Goal: Task Accomplishment & Management: Manage account settings

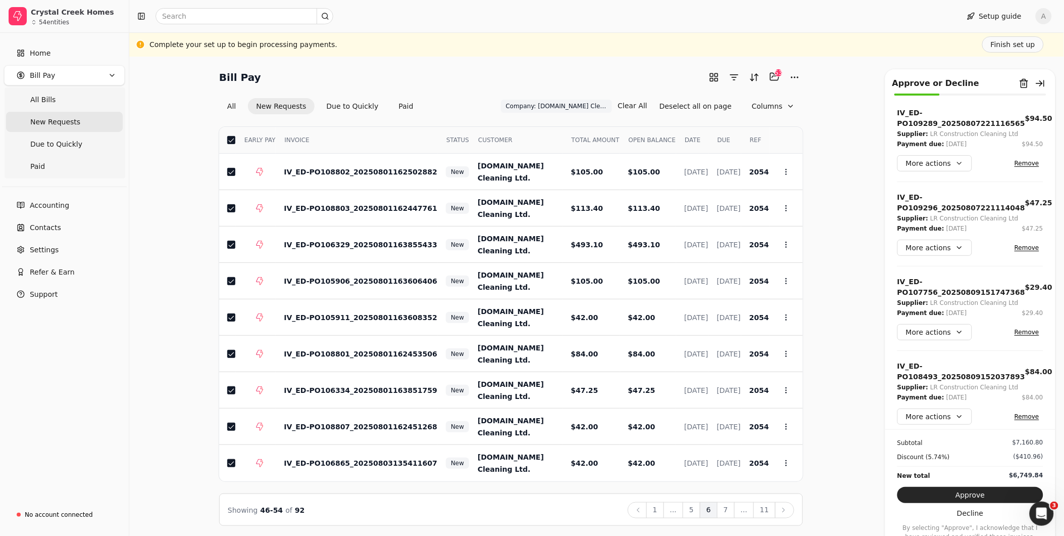
click at [728, 512] on button "7" at bounding box center [726, 510] width 18 height 16
click at [228, 139] on button "button" at bounding box center [231, 140] width 8 height 8
click at [726, 512] on button "8" at bounding box center [726, 510] width 18 height 16
click at [230, 140] on button "button" at bounding box center [231, 140] width 8 height 8
click at [733, 507] on button "9" at bounding box center [726, 510] width 18 height 16
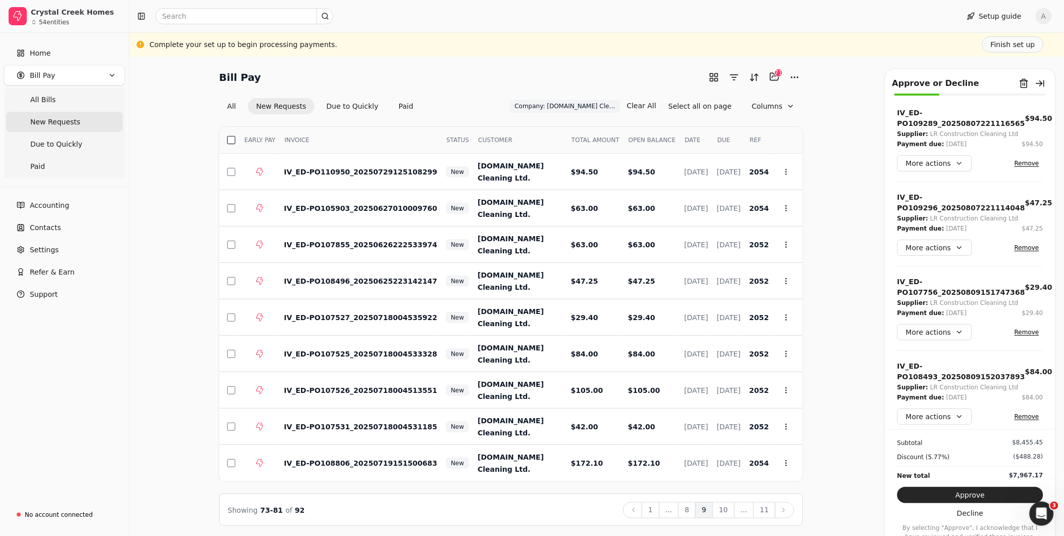
click at [233, 140] on button "button" at bounding box center [231, 140] width 8 height 8
click at [723, 510] on button "10" at bounding box center [724, 510] width 22 height 16
click at [233, 143] on th "Select" at bounding box center [227, 140] width 17 height 27
click at [235, 140] on button "button" at bounding box center [231, 140] width 8 height 8
click at [766, 514] on button "11" at bounding box center [765, 510] width 22 height 16
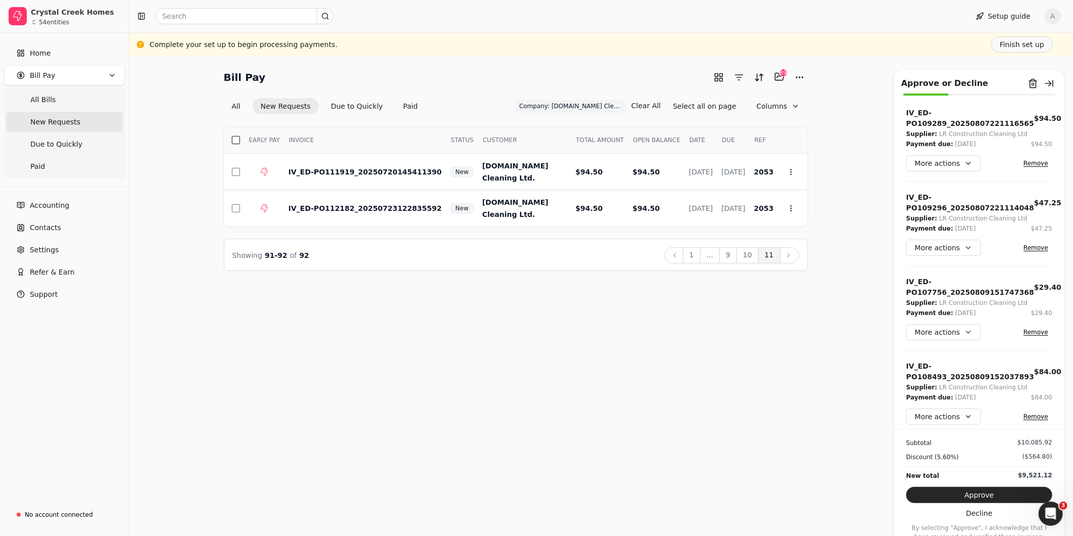
click at [234, 138] on button "button" at bounding box center [236, 140] width 8 height 8
click at [993, 494] on button "Approve" at bounding box center [979, 495] width 146 height 16
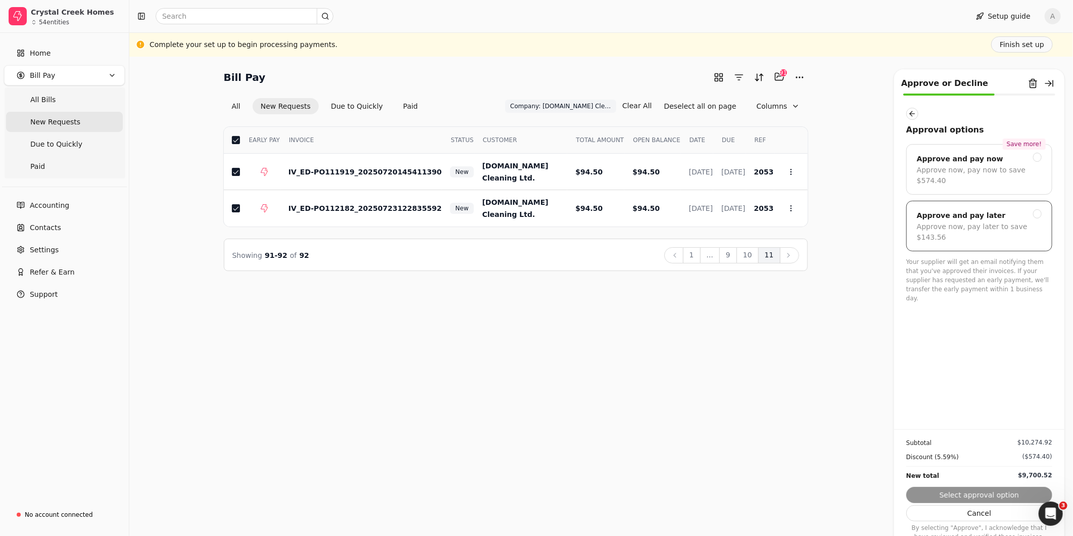
click at [1035, 209] on div at bounding box center [1037, 213] width 9 height 9
click at [999, 497] on button "Submit approval" at bounding box center [979, 495] width 146 height 16
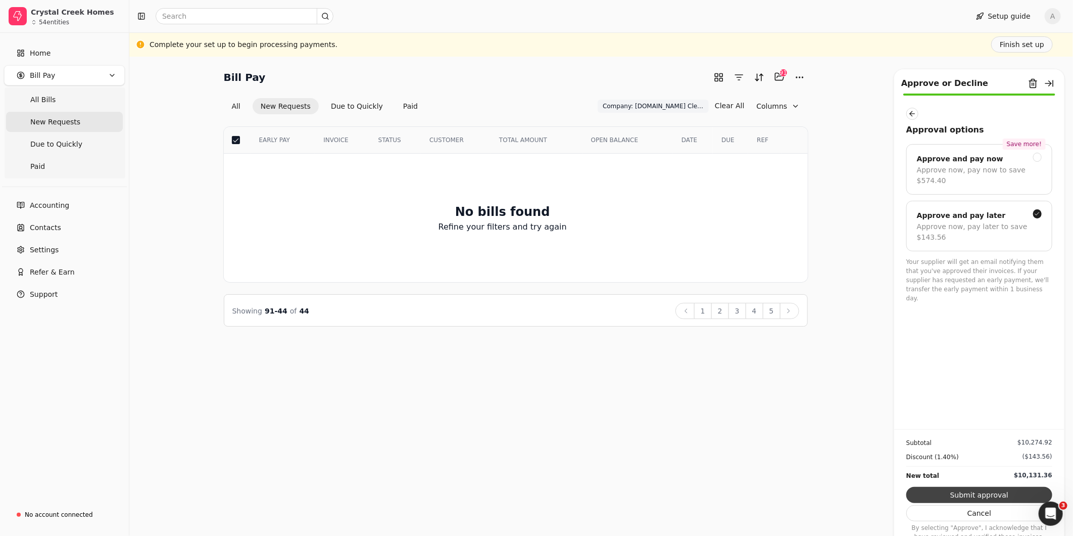
click at [980, 493] on button "Submit approval" at bounding box center [979, 495] width 146 height 16
click at [797, 409] on div "Bill Pay Selected items: 91 91 All New Requests Due to Quickly Paid Company: L.…" at bounding box center [601, 296] width 944 height 479
click at [37, 101] on span "All Bills" at bounding box center [42, 99] width 25 height 11
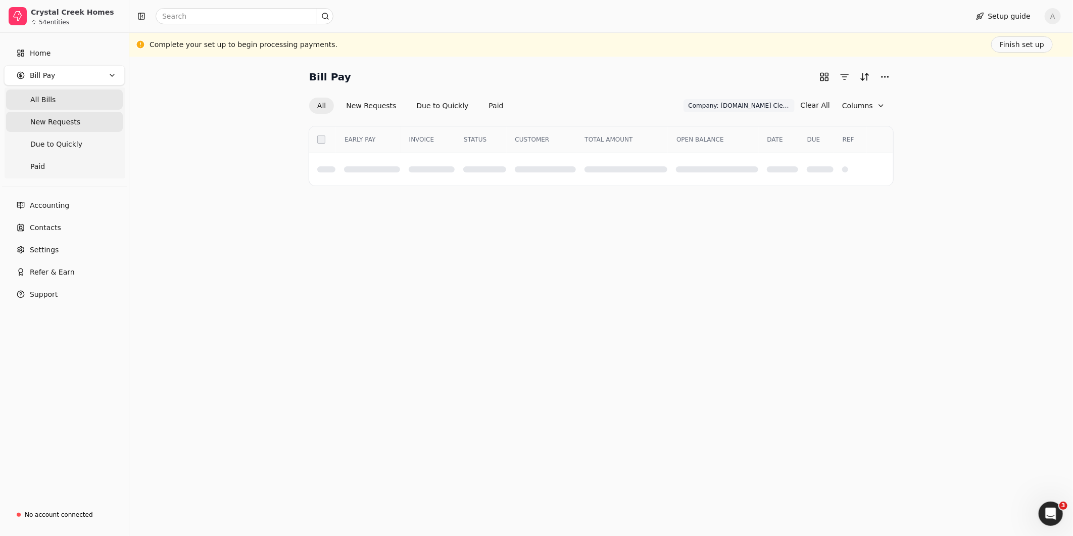
click at [37, 120] on span "New Requests" at bounding box center [55, 122] width 50 height 11
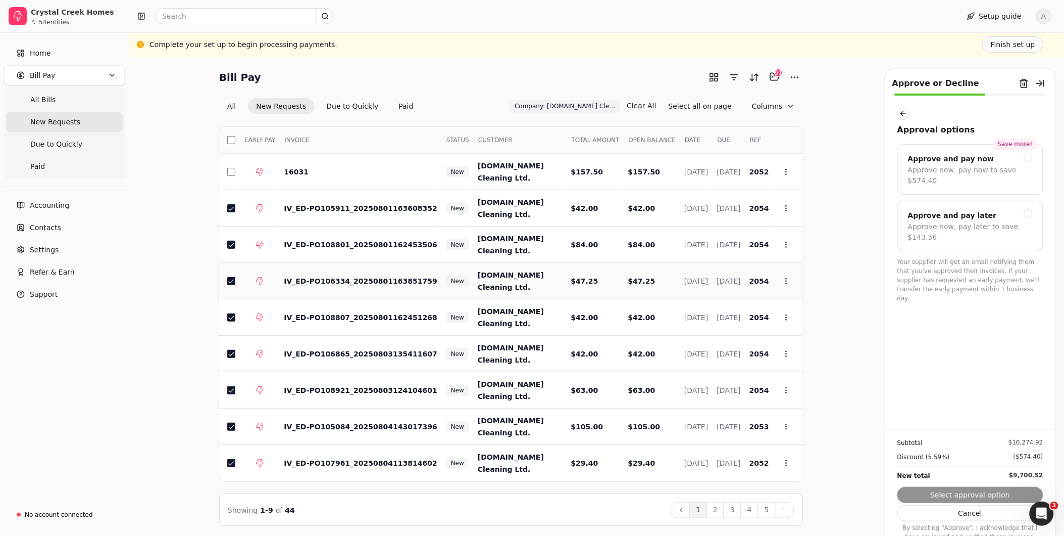
scroll to position [1, 0]
click at [1012, 221] on div "Approve now, pay later to save $143.56" at bounding box center [970, 231] width 125 height 21
click at [715, 510] on button "2" at bounding box center [716, 509] width 18 height 16
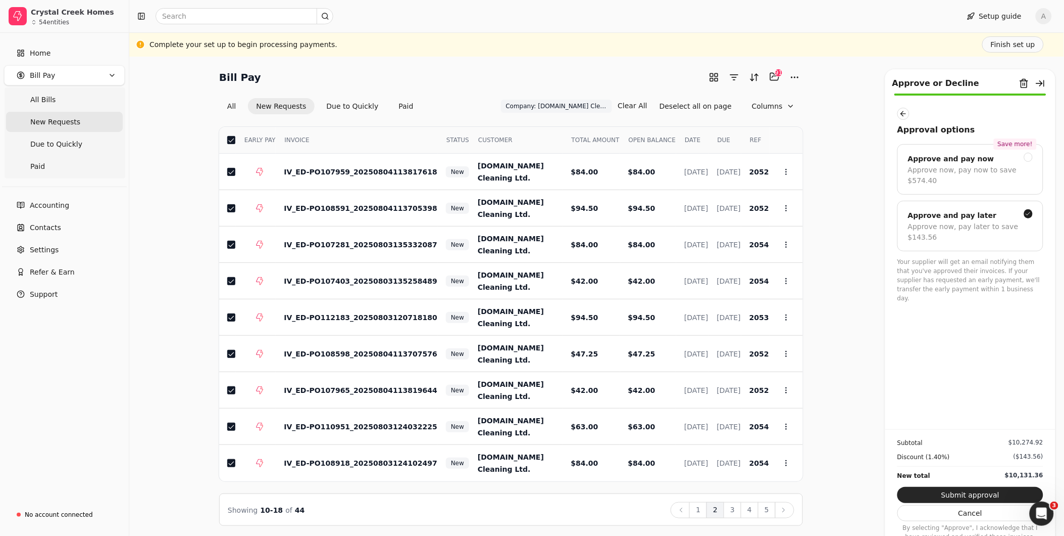
click at [955, 499] on button "Submit approval" at bounding box center [971, 495] width 146 height 16
drag, startPoint x: 1001, startPoint y: 493, endPoint x: 1006, endPoint y: 489, distance: 6.2
click at [1001, 493] on button "Submit approval" at bounding box center [971, 495] width 146 height 16
click at [1035, 515] on icon "Open Intercom Messenger" at bounding box center [1040, 512] width 17 height 17
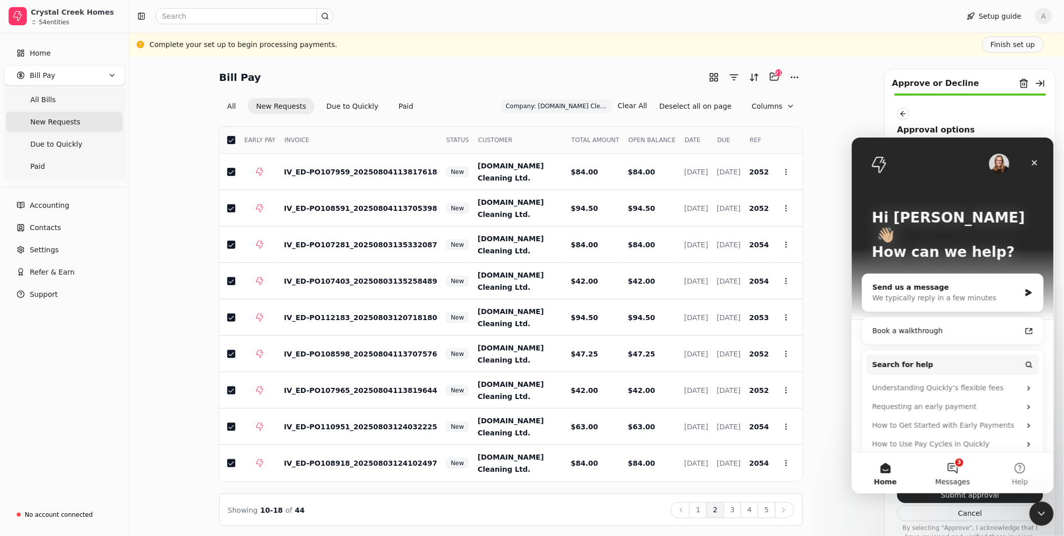
click at [956, 472] on button "3 Messages" at bounding box center [952, 472] width 67 height 40
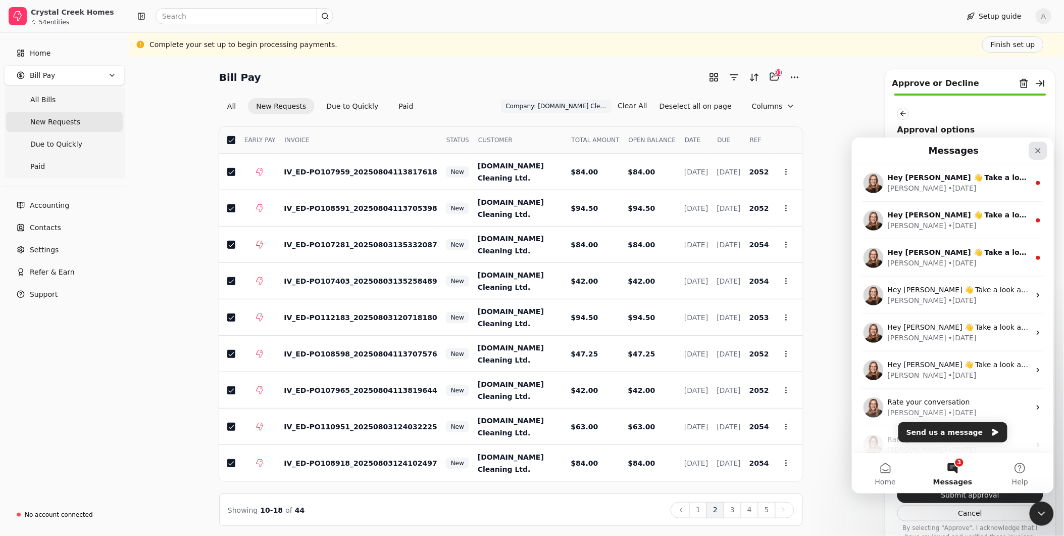
click at [1036, 155] on div "Close" at bounding box center [1038, 150] width 18 height 18
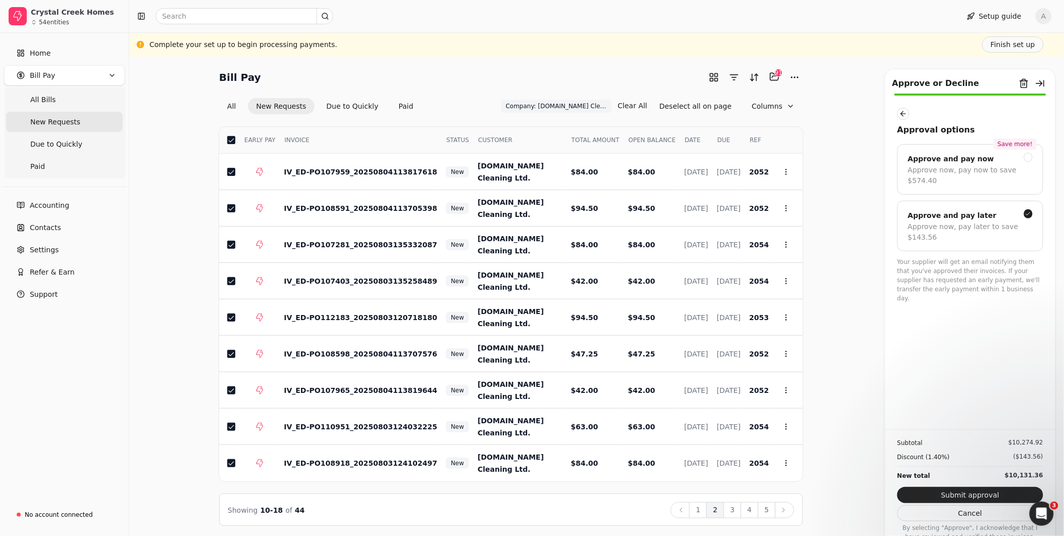
click at [41, 73] on span "Bill Pay" at bounding box center [42, 75] width 25 height 11
click at [37, 76] on span "Bill Pay" at bounding box center [42, 75] width 25 height 11
click at [42, 125] on span "New Requests" at bounding box center [55, 122] width 50 height 11
click at [36, 96] on span "All Bills" at bounding box center [42, 99] width 25 height 11
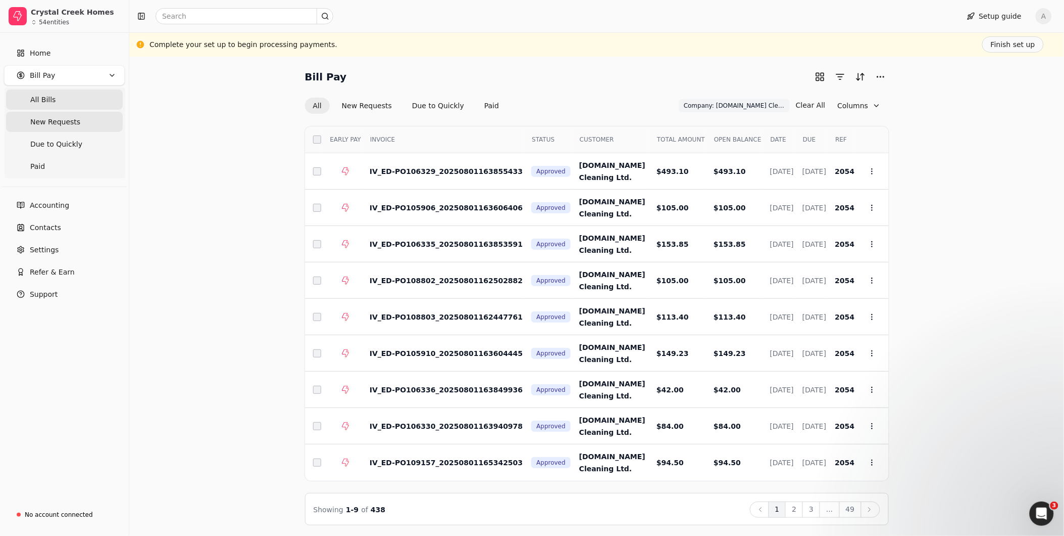
click at [31, 123] on span "New Requests" at bounding box center [55, 122] width 50 height 11
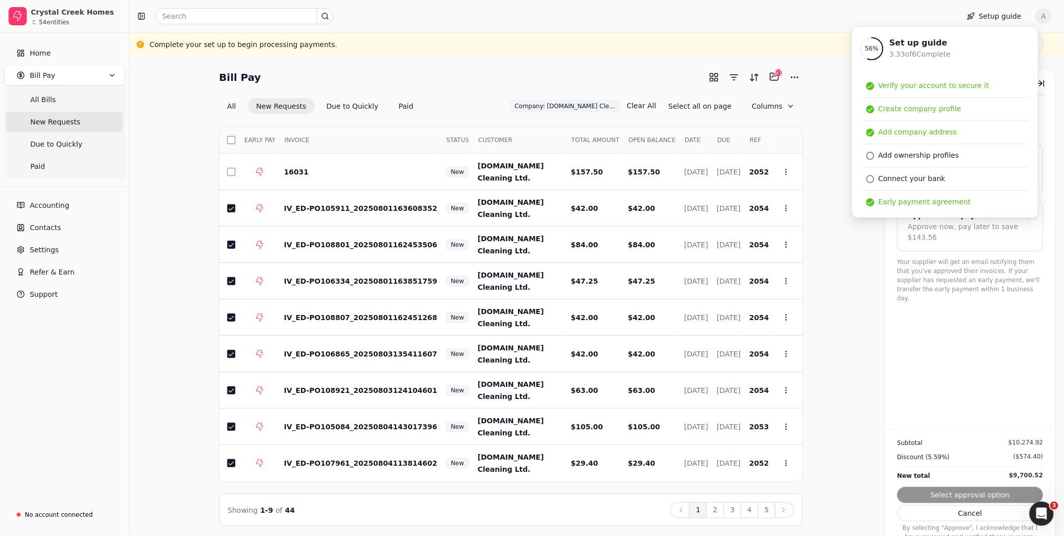
click at [72, 119] on span "New Requests" at bounding box center [55, 122] width 50 height 11
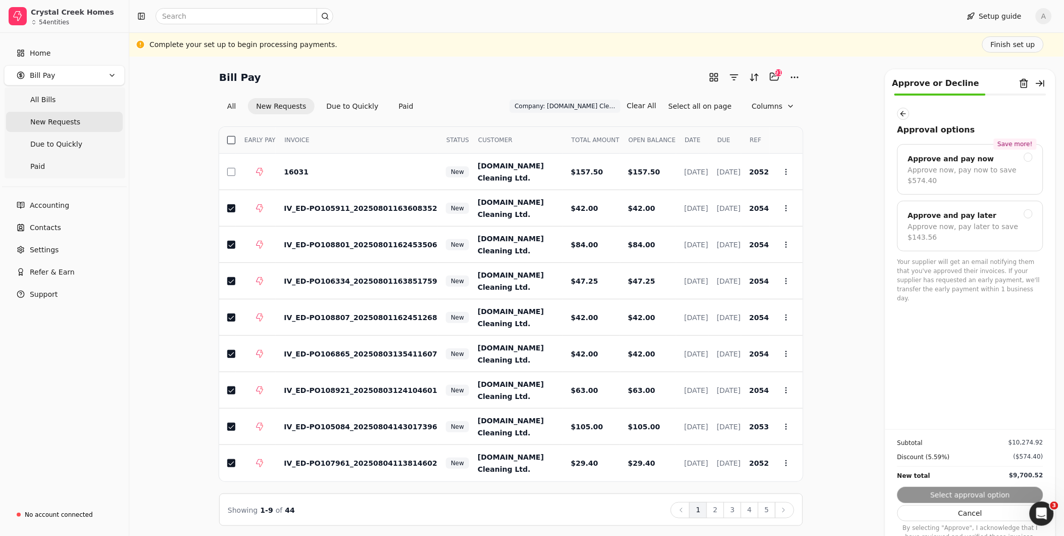
click at [233, 139] on button "button" at bounding box center [231, 140] width 8 height 8
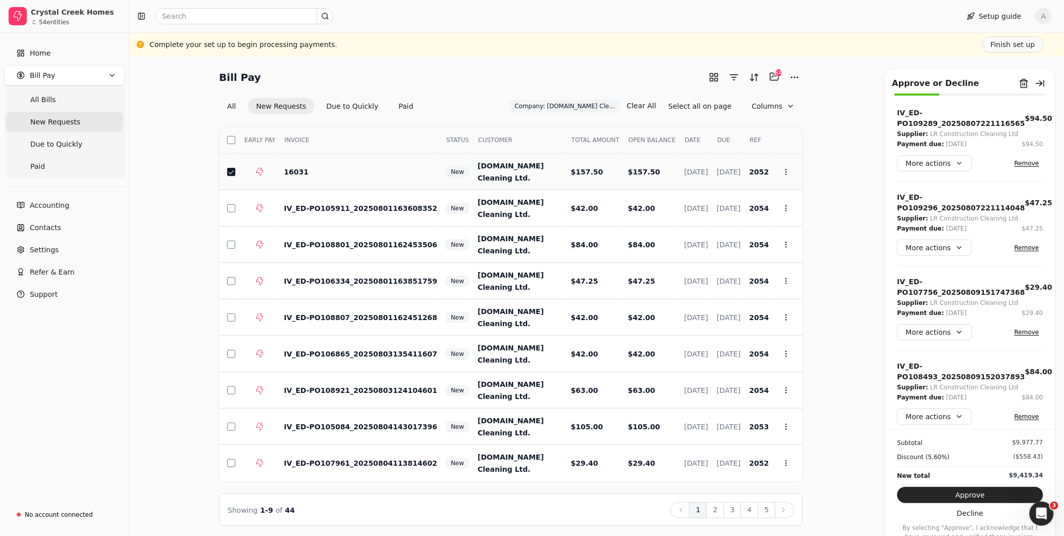
click at [229, 168] on button "button" at bounding box center [231, 172] width 8 height 8
click at [229, 142] on button "button" at bounding box center [231, 140] width 8 height 8
click at [228, 168] on button "button" at bounding box center [231, 172] width 8 height 8
drag, startPoint x: 957, startPoint y: 492, endPoint x: 986, endPoint y: 468, distance: 37.4
click at [957, 492] on button "Approve" at bounding box center [971, 495] width 146 height 16
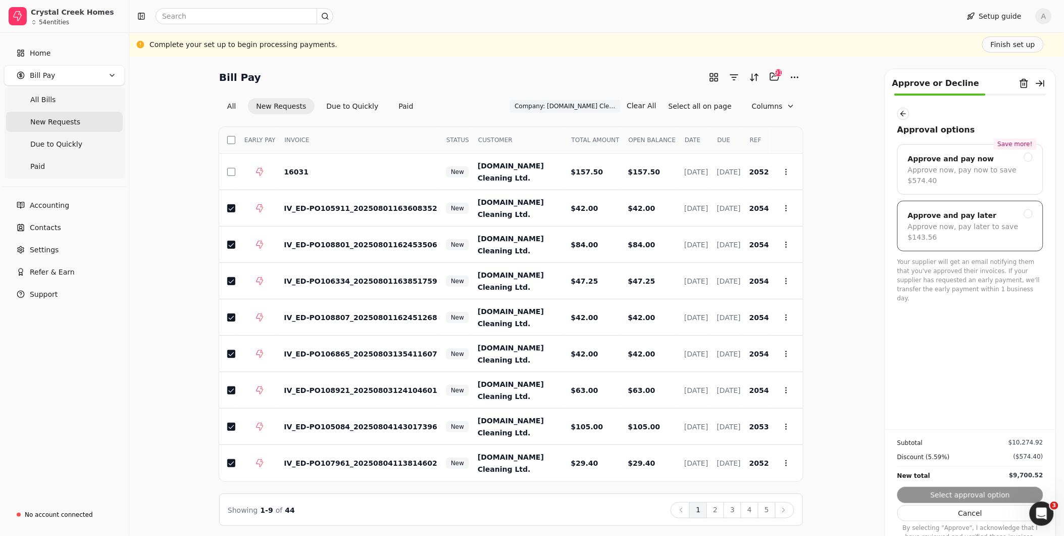
click at [1017, 209] on div "Approve and pay later" at bounding box center [970, 215] width 125 height 12
click at [1008, 492] on button "Submit approval" at bounding box center [971, 495] width 146 height 16
click at [1002, 496] on button "Submit approval" at bounding box center [971, 495] width 146 height 16
click at [774, 79] on button "Selected items: 91" at bounding box center [775, 77] width 16 height 16
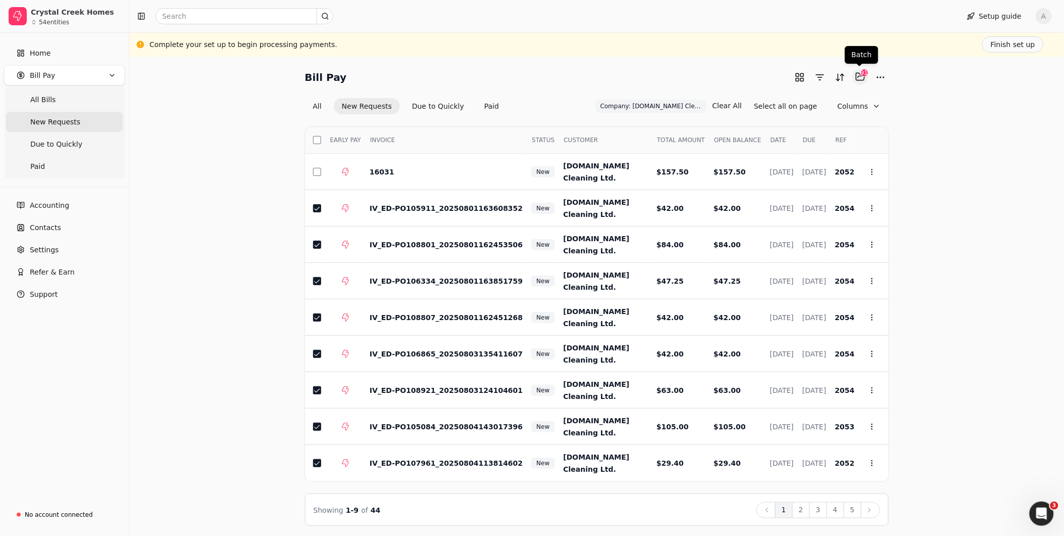
click at [861, 78] on button "Selected items: 91" at bounding box center [861, 77] width 16 height 16
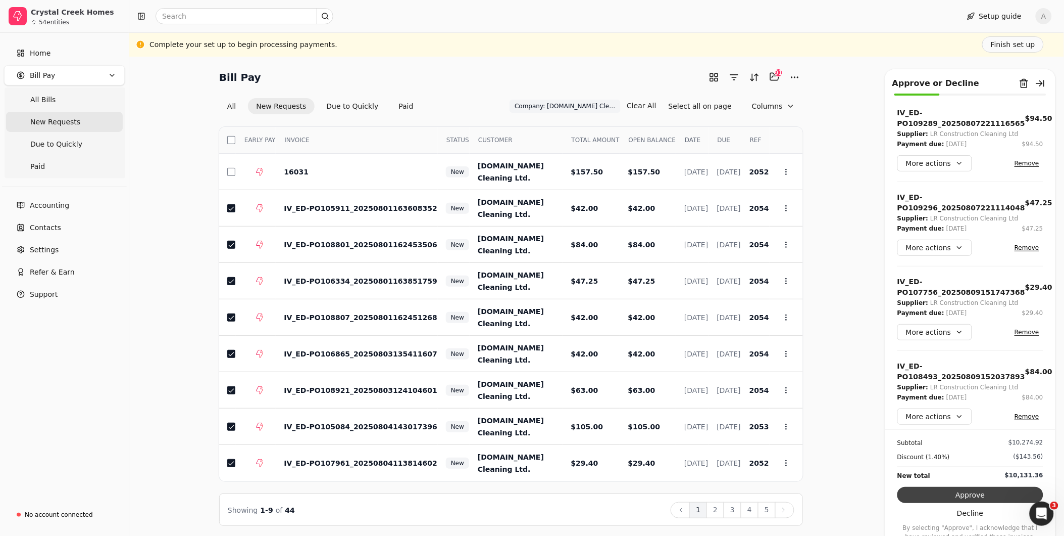
click at [1014, 492] on button "Approve" at bounding box center [971, 495] width 146 height 16
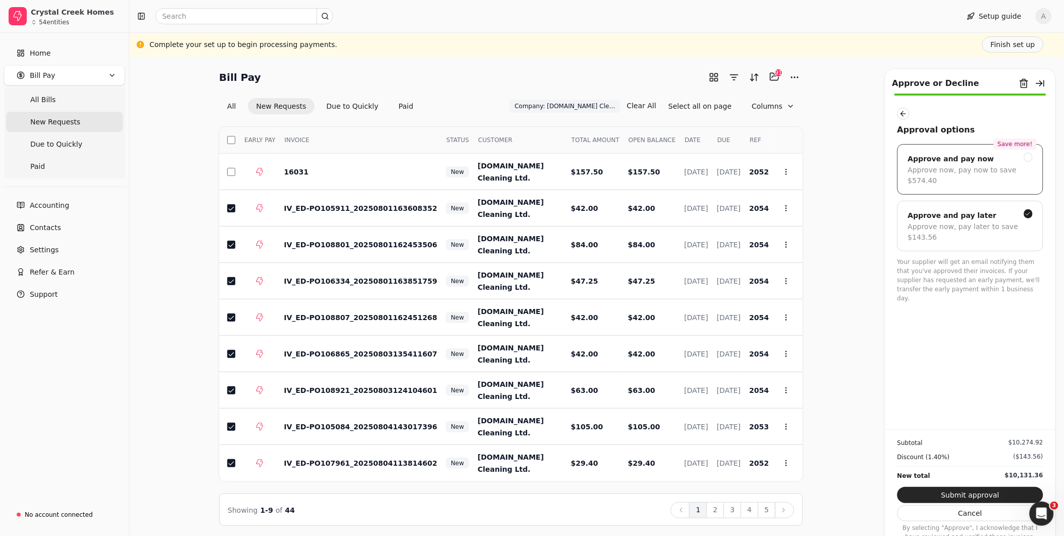
click at [1018, 163] on div "Approve and pay now" at bounding box center [970, 159] width 125 height 12
click at [1009, 209] on div "Approve and pay later" at bounding box center [970, 215] width 125 height 12
click at [1042, 86] on button "button" at bounding box center [1041, 83] width 16 height 16
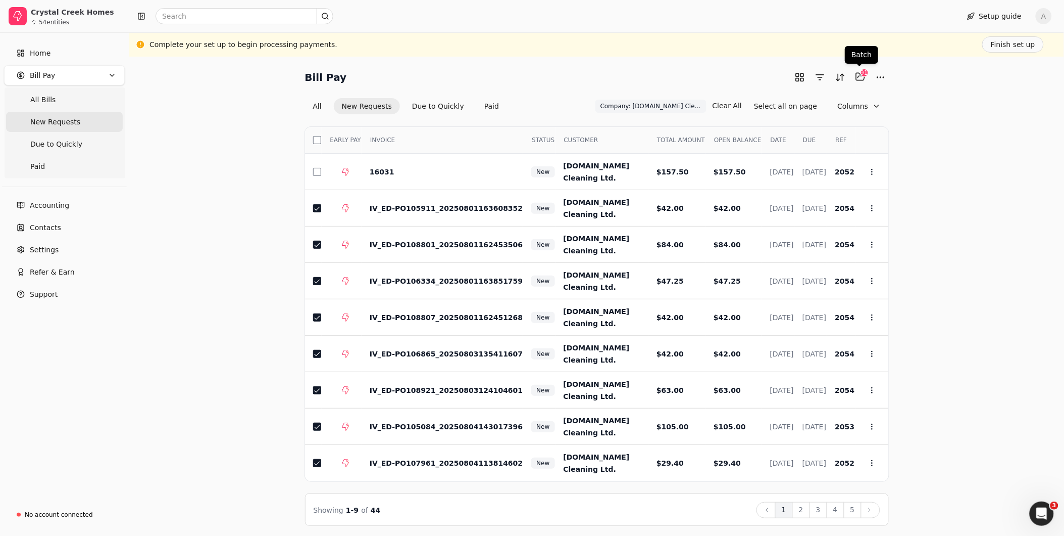
drag, startPoint x: 859, startPoint y: 77, endPoint x: 891, endPoint y: 93, distance: 36.1
click at [859, 77] on button "Selected items: 91" at bounding box center [861, 77] width 16 height 16
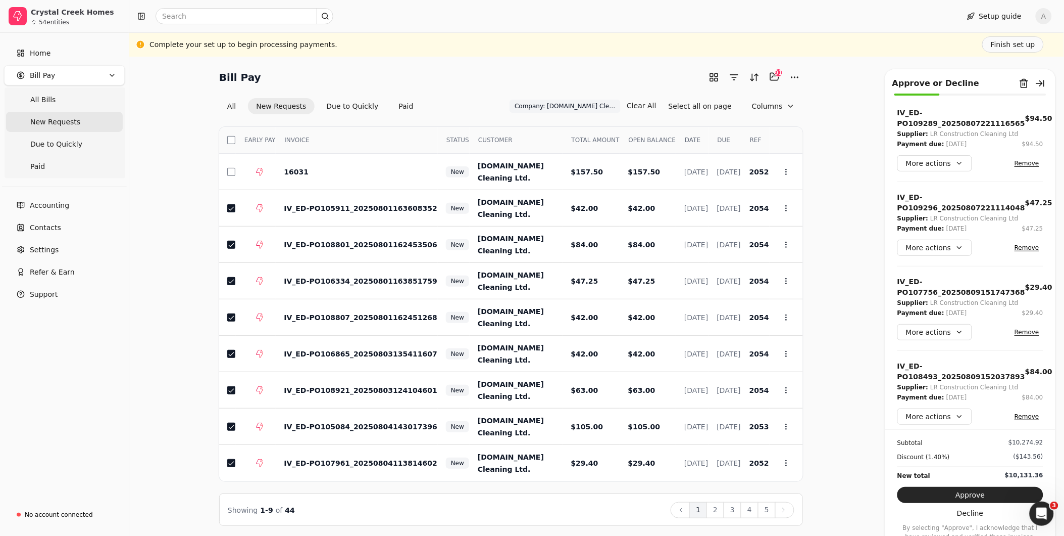
drag, startPoint x: 997, startPoint y: 492, endPoint x: 1015, endPoint y: 477, distance: 24.1
click at [997, 492] on button "Approve" at bounding box center [971, 495] width 146 height 16
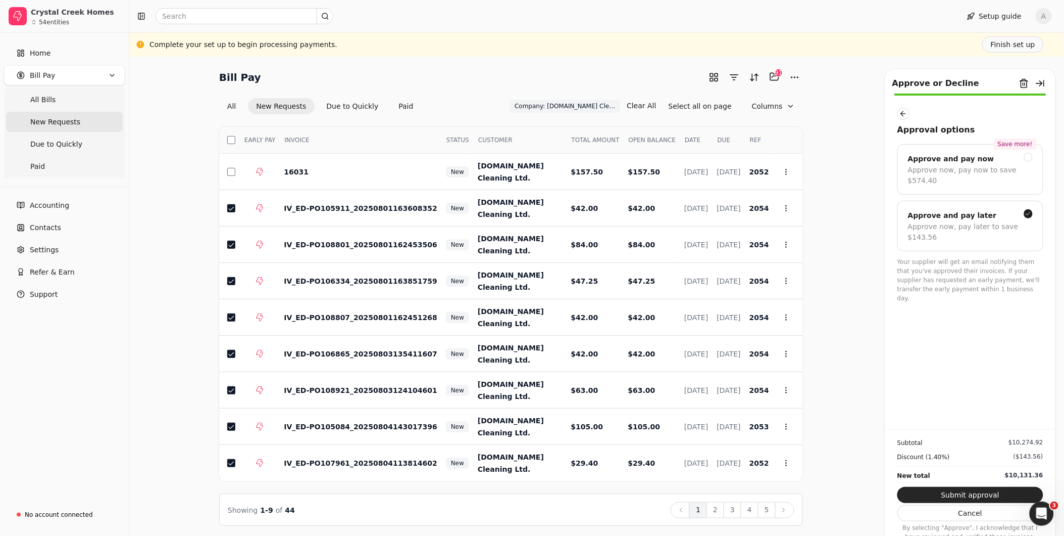
scroll to position [1, 0]
click at [1004, 493] on button "Submit approval" at bounding box center [971, 495] width 146 height 16
click at [232, 170] on button "button" at bounding box center [231, 171] width 8 height 8
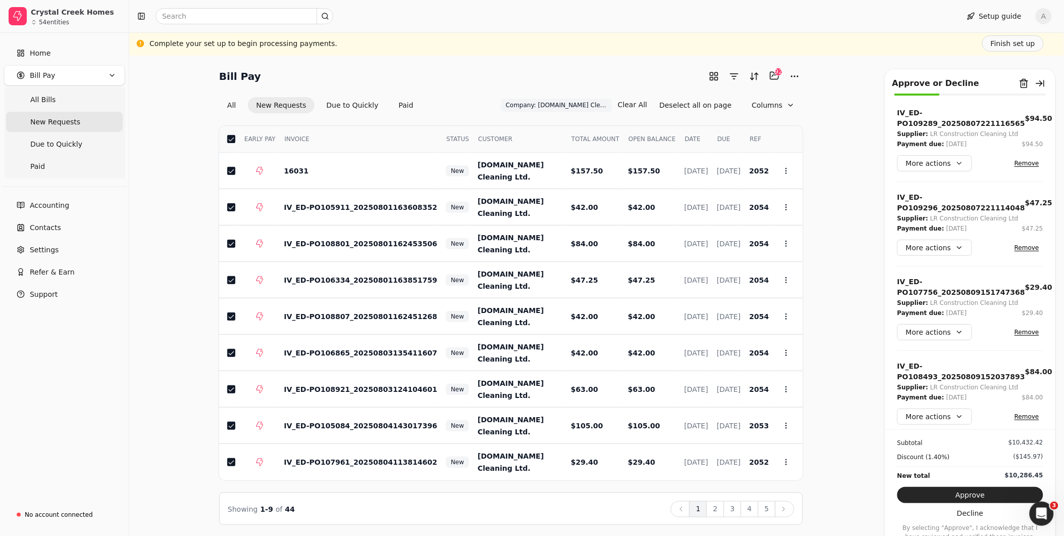
drag, startPoint x: 947, startPoint y: 492, endPoint x: 953, endPoint y: 483, distance: 10.9
click at [948, 492] on button "Approve" at bounding box center [971, 495] width 146 height 16
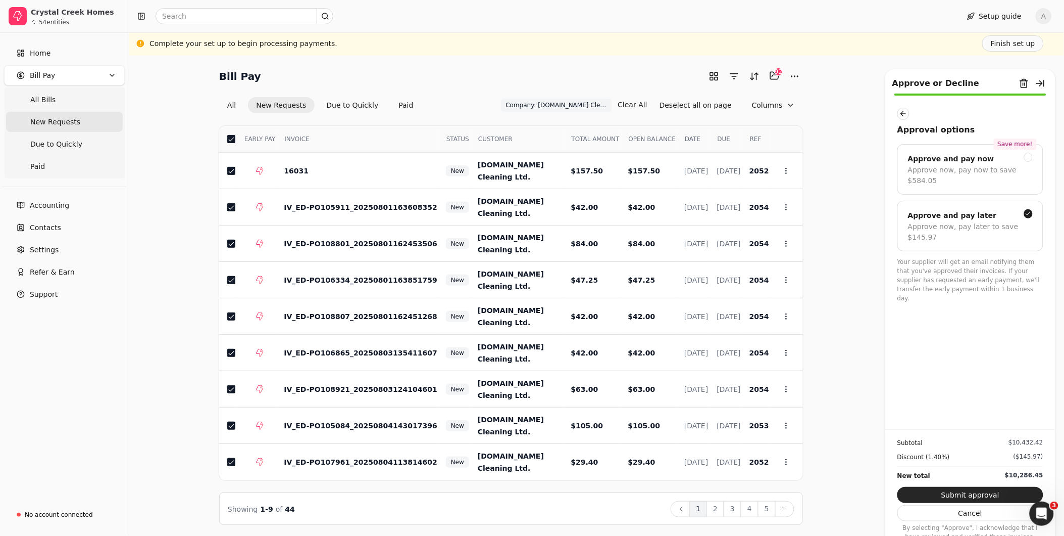
click at [988, 491] on button "Submit approval" at bounding box center [971, 495] width 146 height 16
click at [992, 492] on button "Submit approval" at bounding box center [971, 495] width 146 height 16
click at [772, 76] on button "Selected items: 92" at bounding box center [775, 76] width 16 height 16
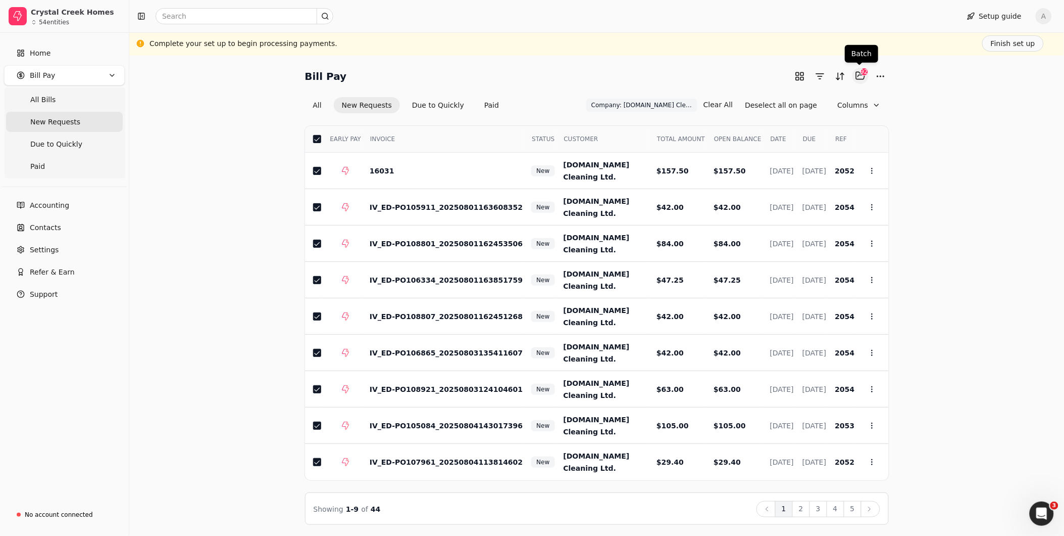
click at [859, 75] on button "Selected items: 92" at bounding box center [861, 76] width 16 height 16
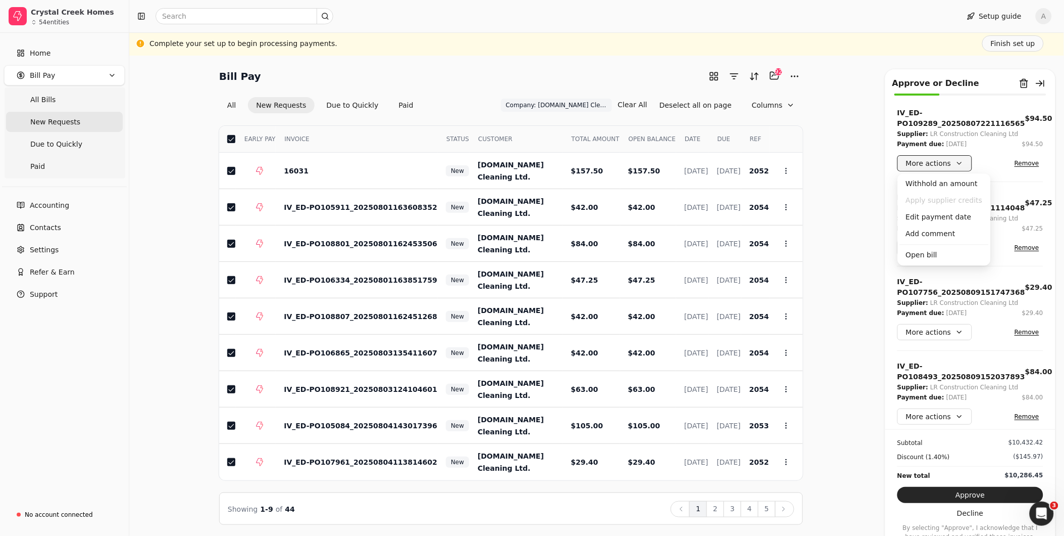
click at [953, 162] on button "More actions" at bounding box center [935, 163] width 75 height 16
click at [859, 151] on div "Bill Pay Selected items: 92 92 All New Requests Due to Quickly Paid Company: L.…" at bounding box center [596, 296] width 911 height 457
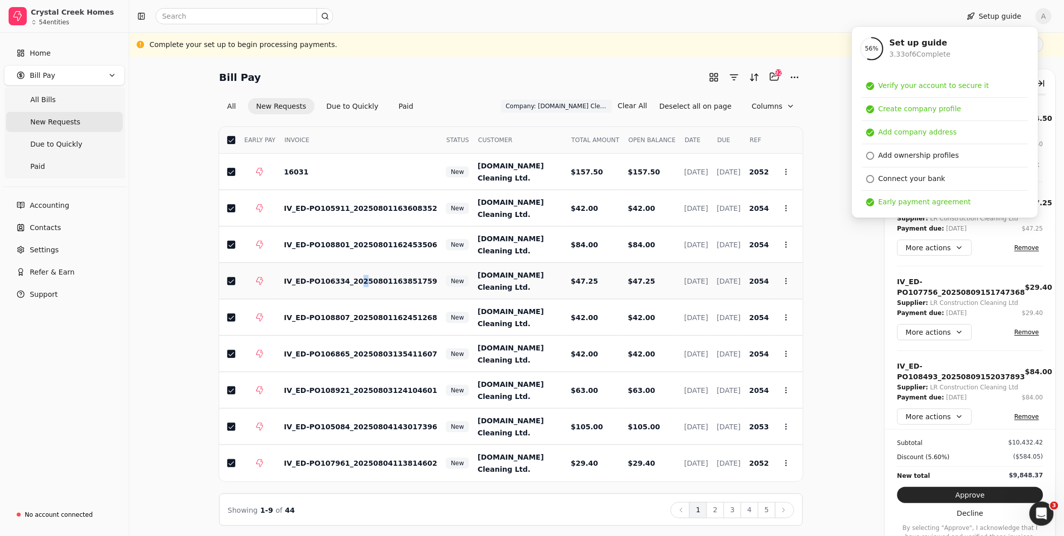
click at [351, 274] on td "IV_ED-PO106334_20250801163851759" at bounding box center [357, 281] width 162 height 36
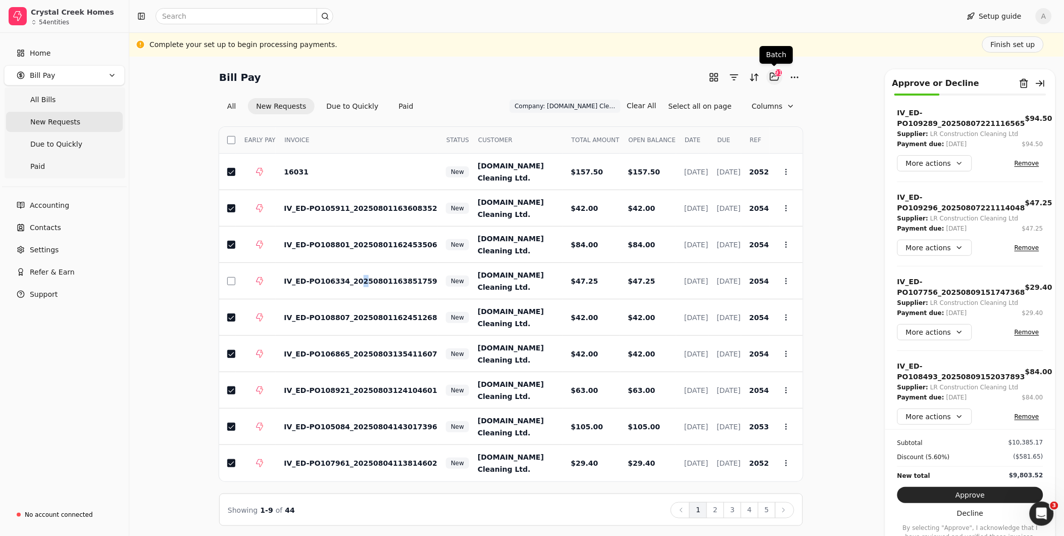
click at [774, 78] on button "Selected items: 91" at bounding box center [775, 77] width 16 height 16
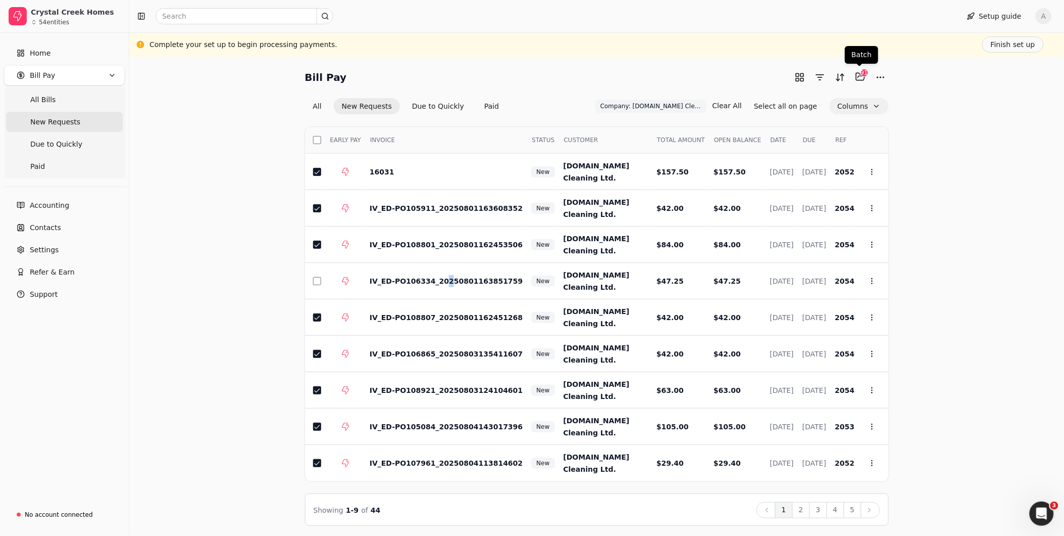
drag, startPoint x: 859, startPoint y: 77, endPoint x: 881, endPoint y: 102, distance: 32.9
click at [860, 77] on button "Selected items: 91" at bounding box center [861, 77] width 16 height 16
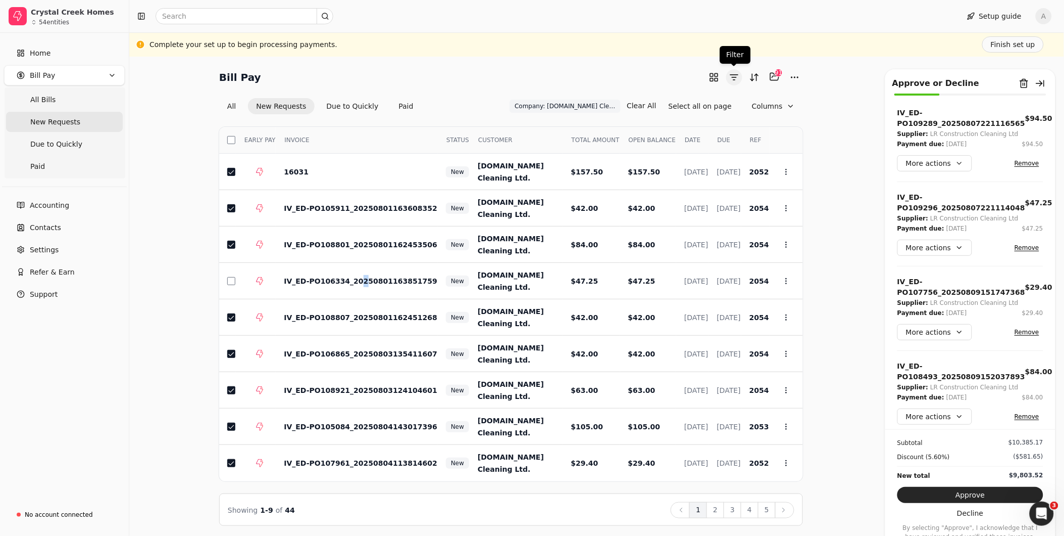
click at [734, 78] on button "button" at bounding box center [734, 77] width 16 height 16
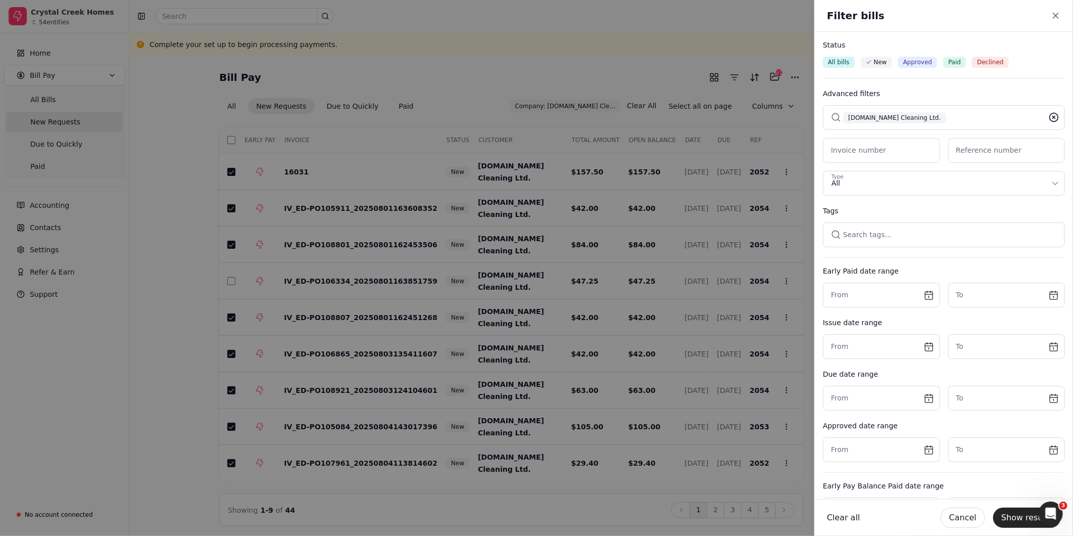
click at [1049, 118] on icon at bounding box center [1054, 117] width 10 height 10
click at [962, 118] on button "button" at bounding box center [944, 117] width 242 height 24
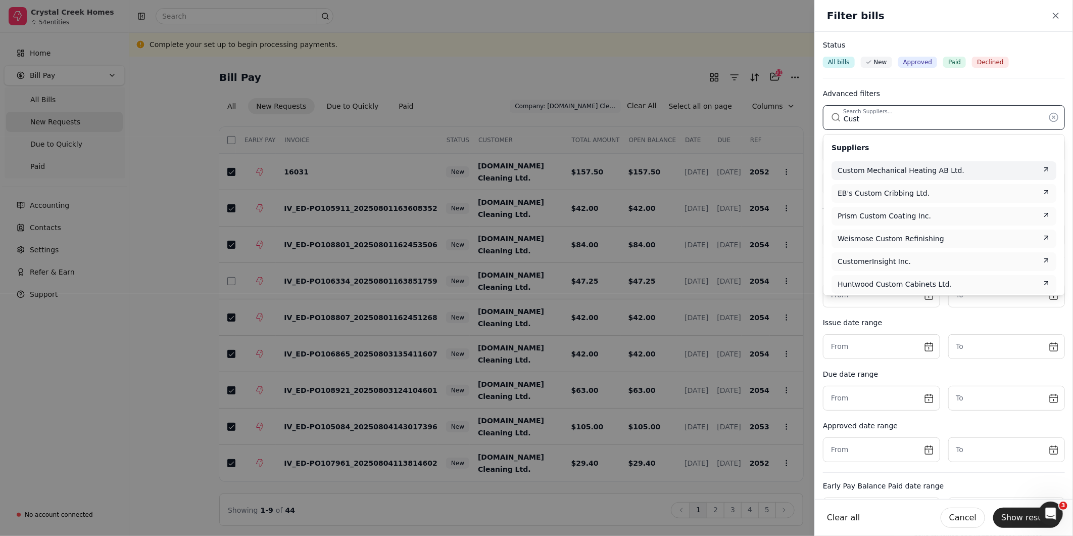
type input "Cust"
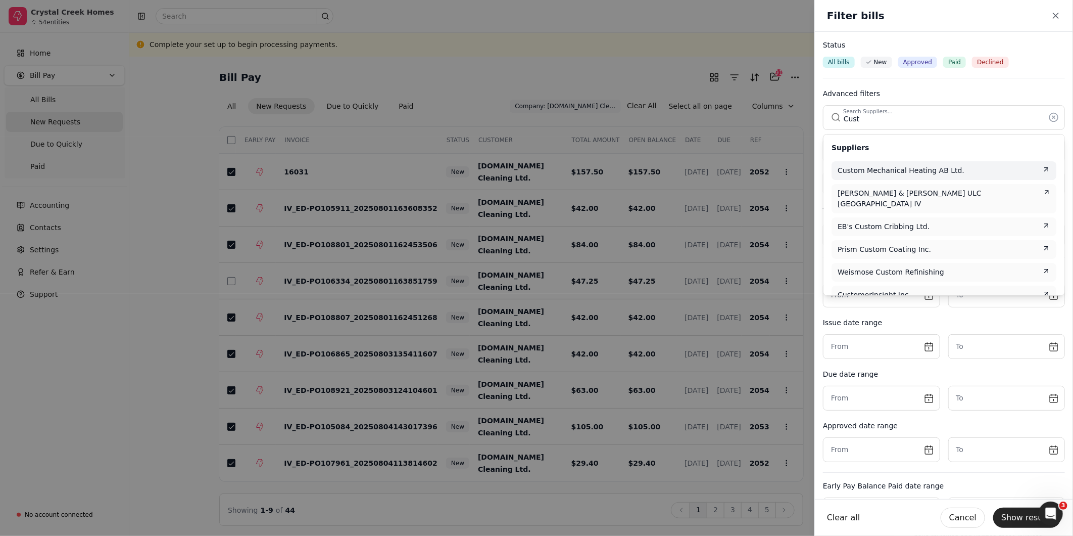
drag, startPoint x: 912, startPoint y: 167, endPoint x: 917, endPoint y: 165, distance: 5.4
click at [913, 167] on span "Custom Mechanical Heating AB Ltd." at bounding box center [901, 170] width 127 height 11
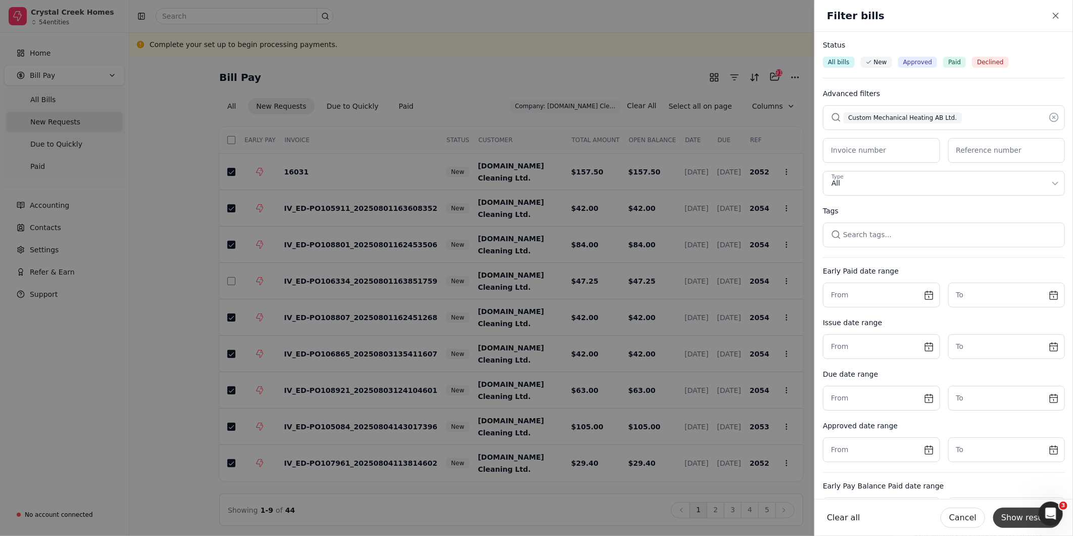
click at [1032, 514] on button "Show results" at bounding box center [1027, 517] width 68 height 20
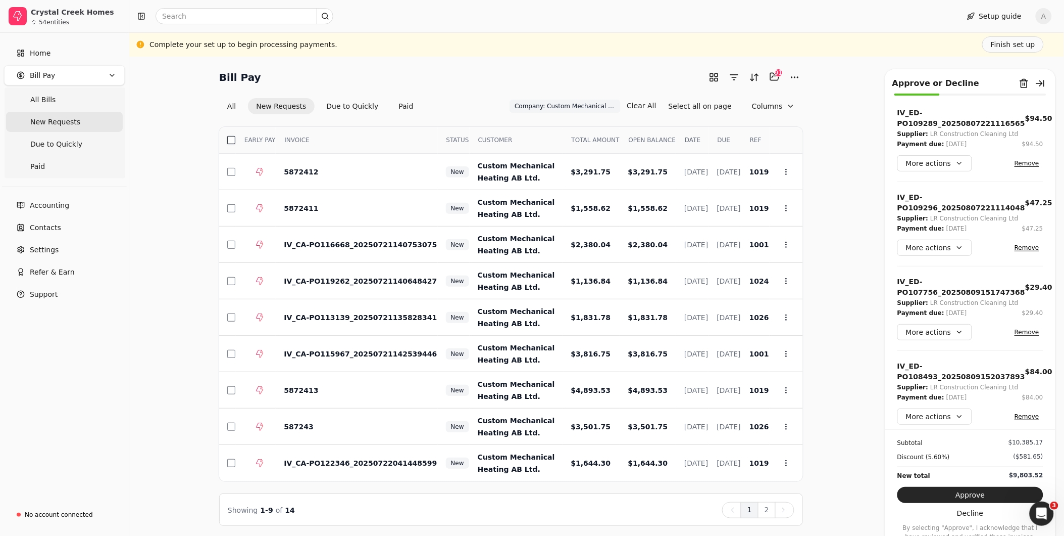
click at [228, 134] on th "Select" at bounding box center [227, 140] width 17 height 27
click at [229, 138] on button "button" at bounding box center [231, 140] width 8 height 8
click at [765, 507] on button "2" at bounding box center [767, 510] width 18 height 16
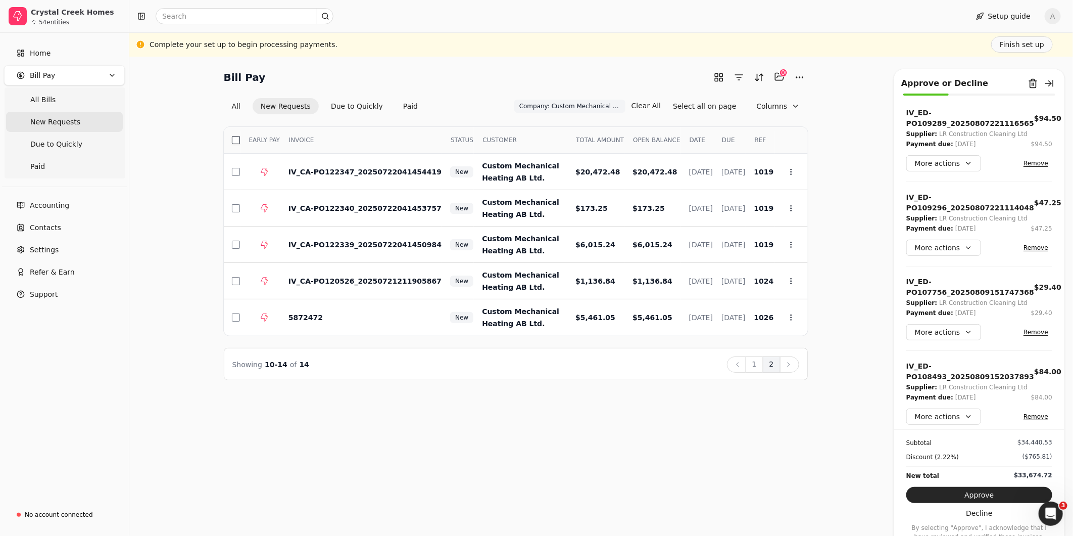
click at [238, 140] on button "button" at bounding box center [236, 140] width 8 height 8
click at [756, 363] on button "1" at bounding box center [755, 364] width 18 height 16
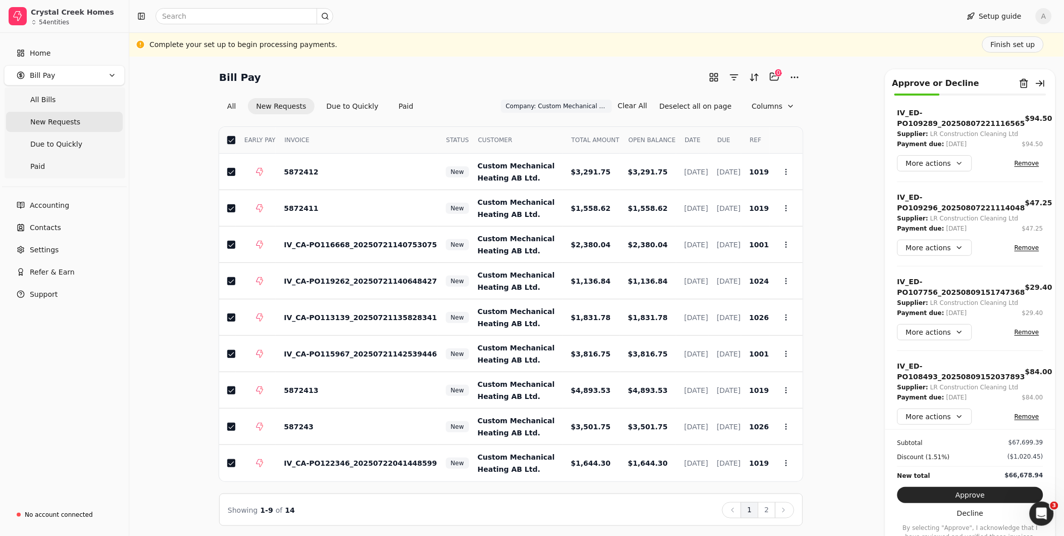
click at [234, 139] on button "button" at bounding box center [231, 140] width 8 height 8
click at [229, 138] on button "button" at bounding box center [231, 140] width 8 height 8
drag, startPoint x: 764, startPoint y: 512, endPoint x: 769, endPoint y: 506, distance: 8.2
click at [764, 512] on button "2" at bounding box center [767, 510] width 18 height 16
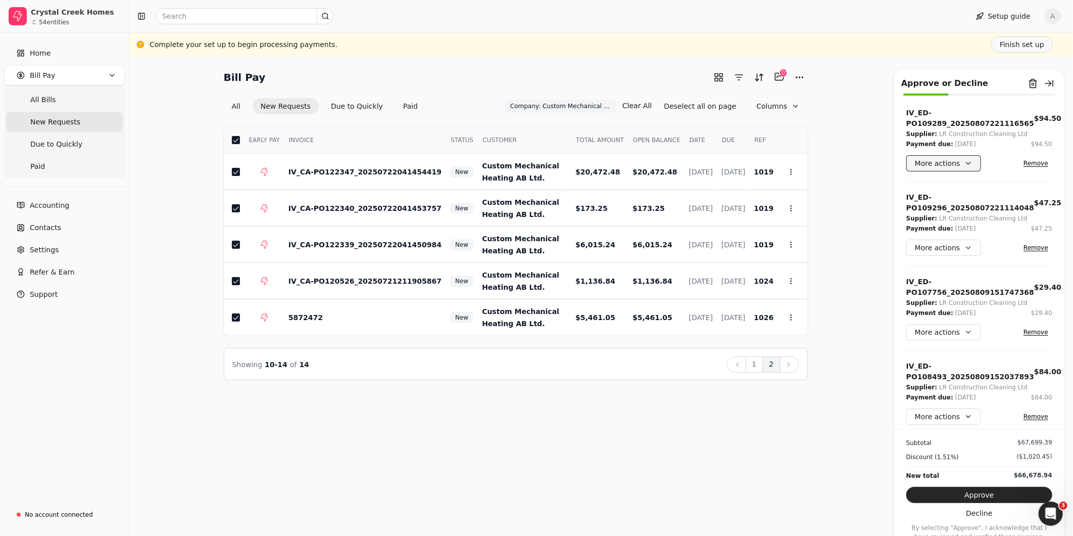
click at [966, 163] on button "More actions" at bounding box center [943, 163] width 75 height 16
click at [780, 82] on button "Selected items: 105" at bounding box center [779, 77] width 16 height 16
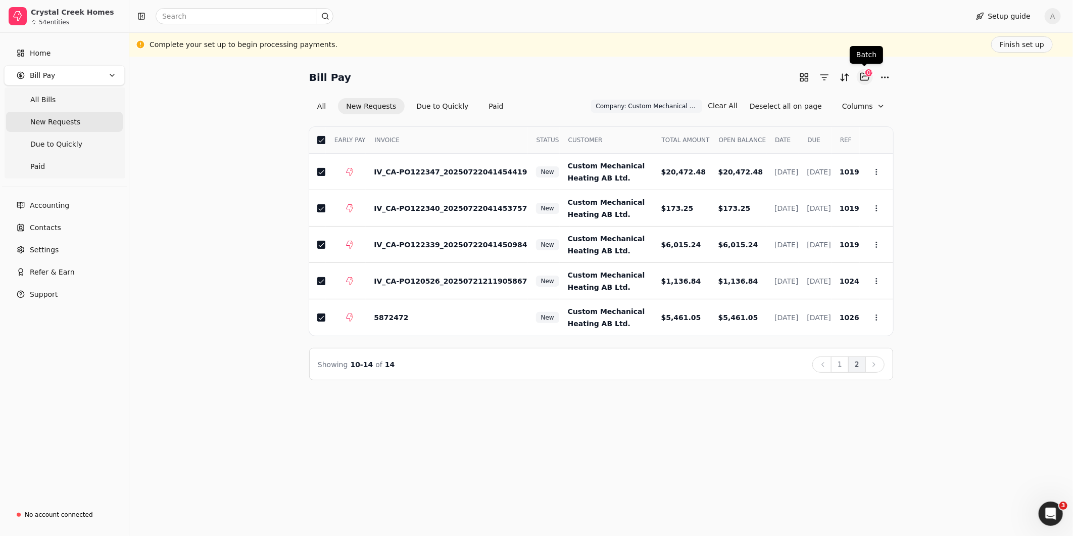
click at [865, 81] on button "Selected items: 105" at bounding box center [865, 77] width 16 height 16
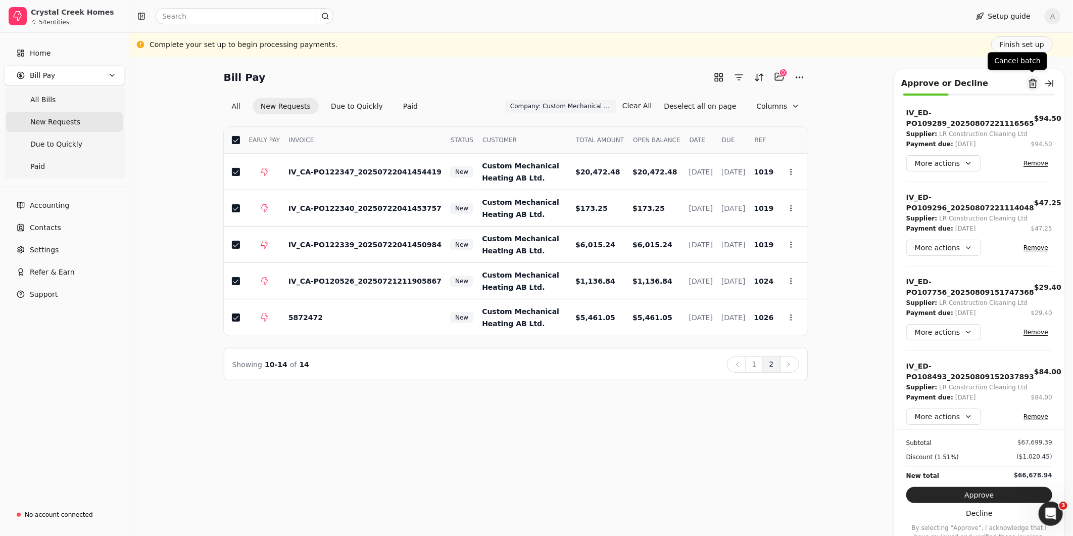
click at [1032, 88] on button "Remove from batch" at bounding box center [1033, 83] width 16 height 16
click at [1035, 139] on button "Yes" at bounding box center [1044, 139] width 18 height 12
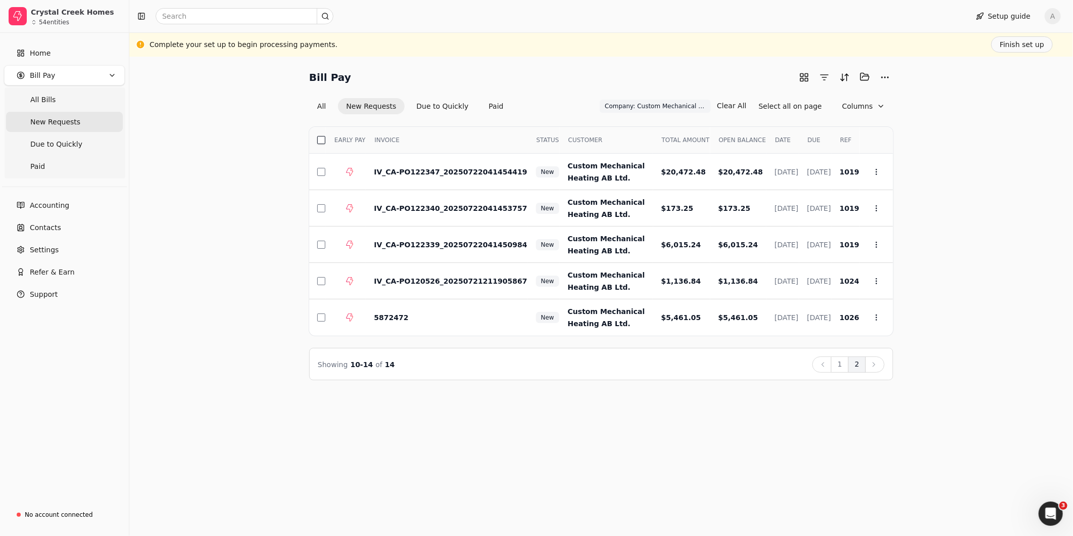
click at [322, 138] on button "button" at bounding box center [321, 140] width 8 height 8
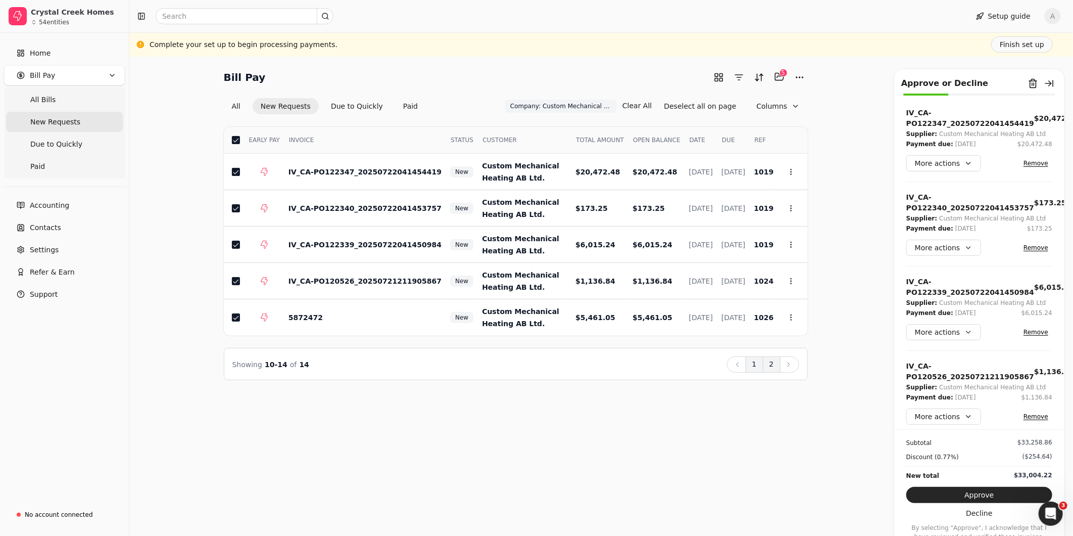
click at [754, 368] on button "1" at bounding box center [755, 364] width 18 height 16
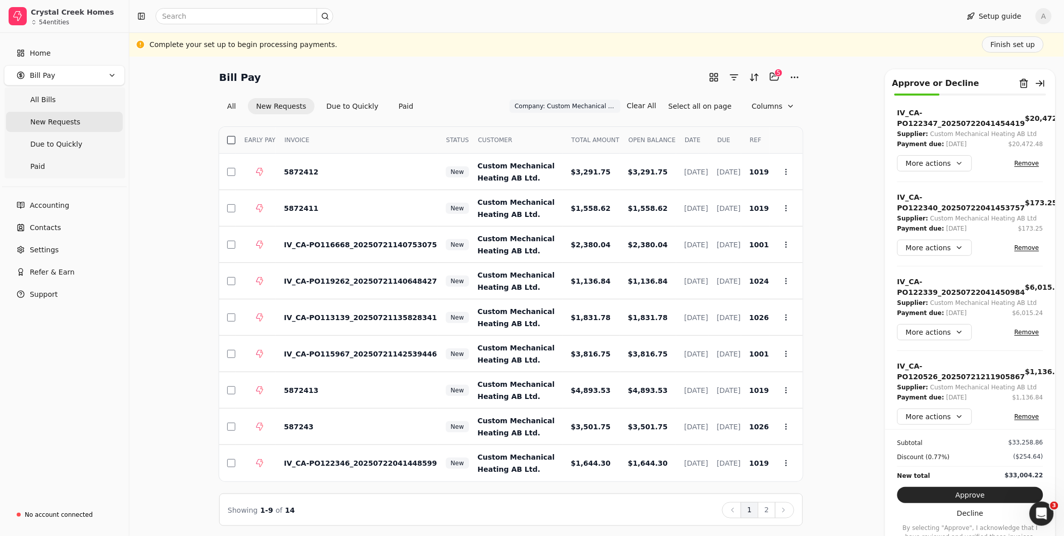
click at [228, 138] on button "button" at bounding box center [231, 140] width 8 height 8
drag, startPoint x: 987, startPoint y: 493, endPoint x: 1018, endPoint y: 440, distance: 61.4
click at [987, 493] on button "Approve" at bounding box center [971, 495] width 146 height 16
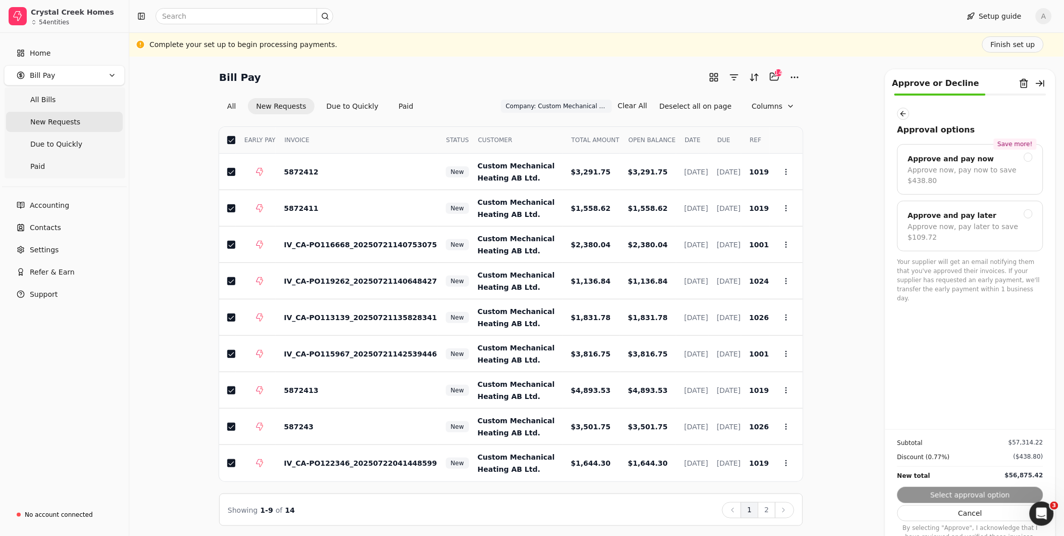
drag, startPoint x: 1027, startPoint y: 206, endPoint x: 1033, endPoint y: 232, distance: 27.3
click at [1028, 209] on div at bounding box center [1029, 213] width 9 height 9
click at [1006, 487] on button "Submit approval" at bounding box center [971, 495] width 146 height 16
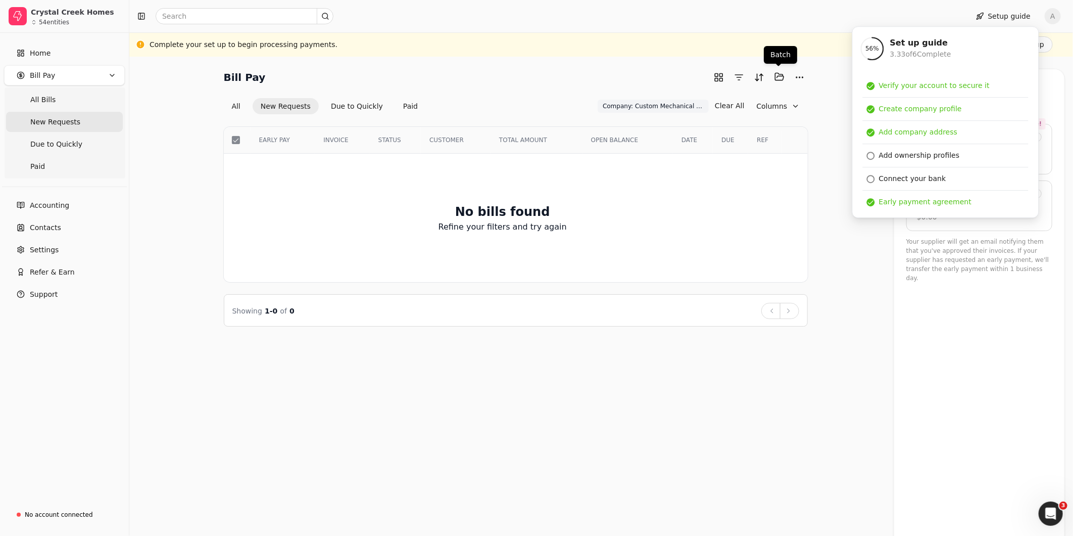
click at [777, 77] on button "Selected items: 0" at bounding box center [779, 77] width 16 height 16
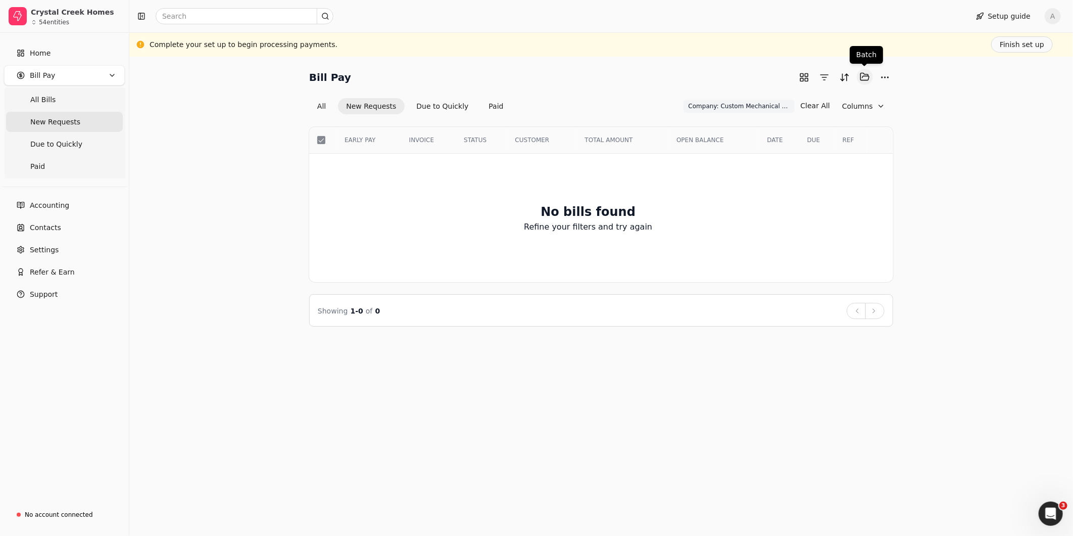
click at [860, 78] on button "Selected items: 0" at bounding box center [865, 77] width 16 height 16
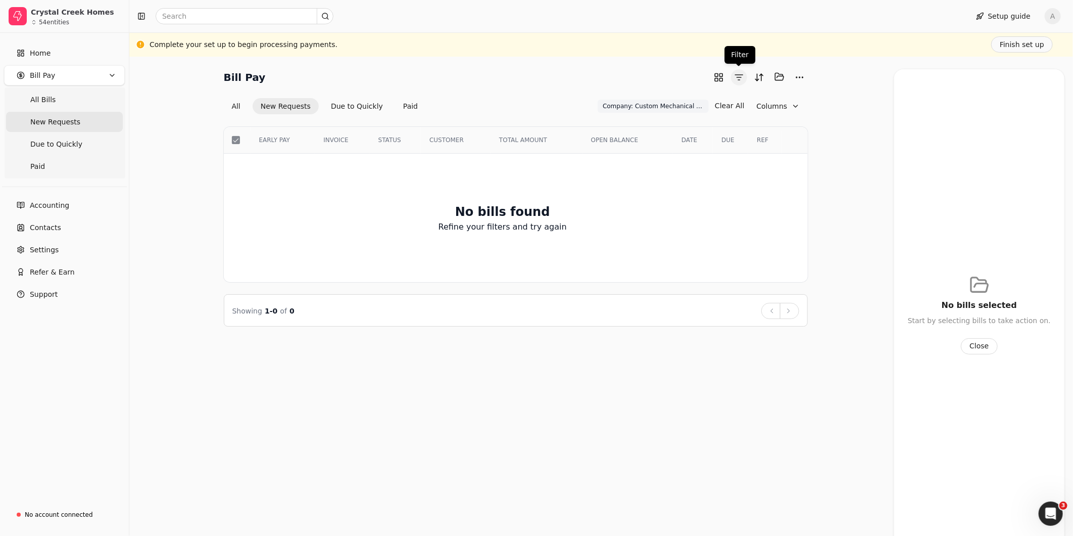
click at [743, 77] on button "button" at bounding box center [739, 77] width 16 height 16
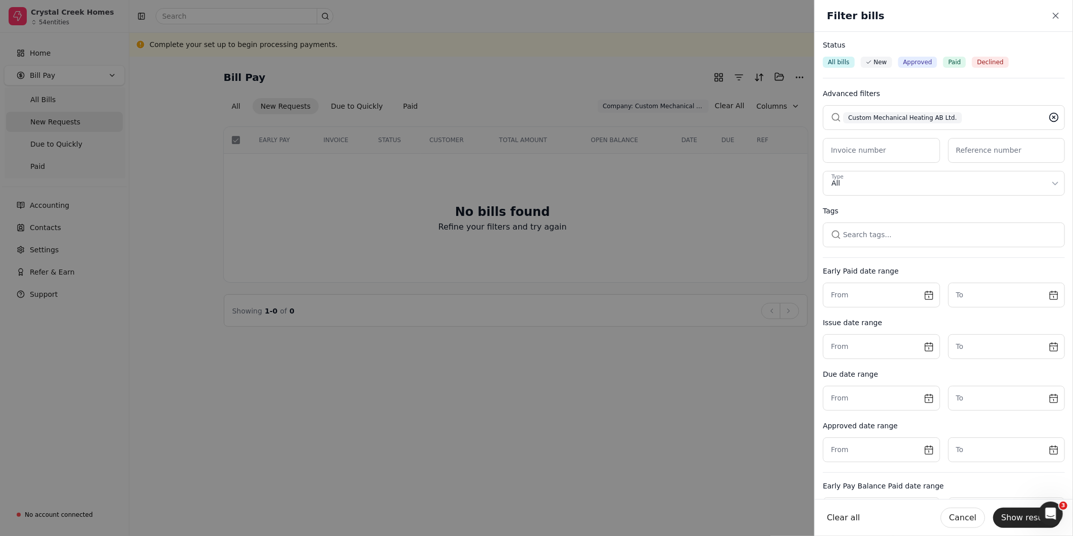
click at [1049, 118] on icon at bounding box center [1054, 117] width 10 height 10
click at [985, 117] on button "button" at bounding box center [944, 117] width 242 height 24
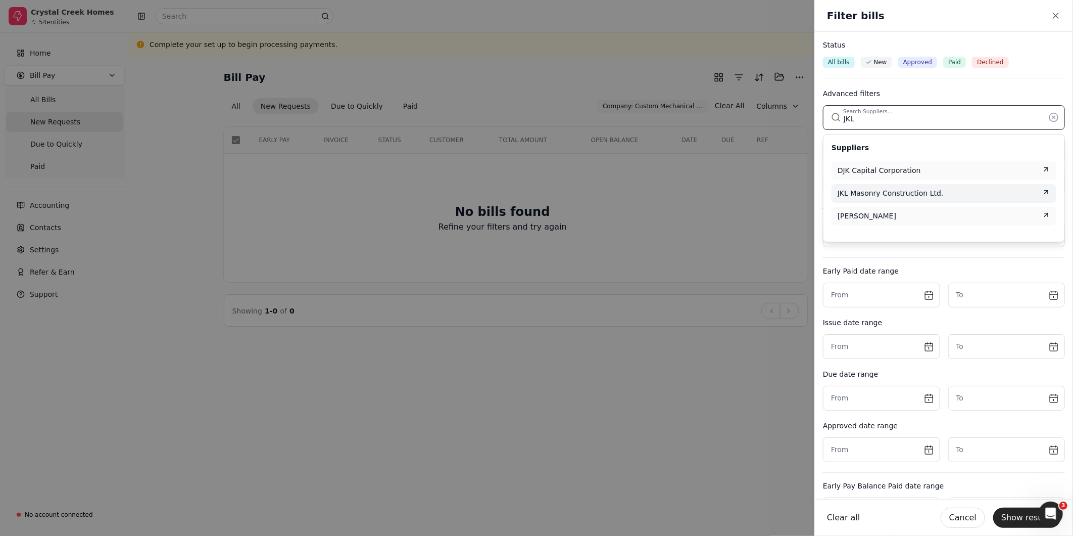
type input "JKL"
click at [866, 194] on span "JKL Masonry Construction Ltd." at bounding box center [891, 193] width 106 height 11
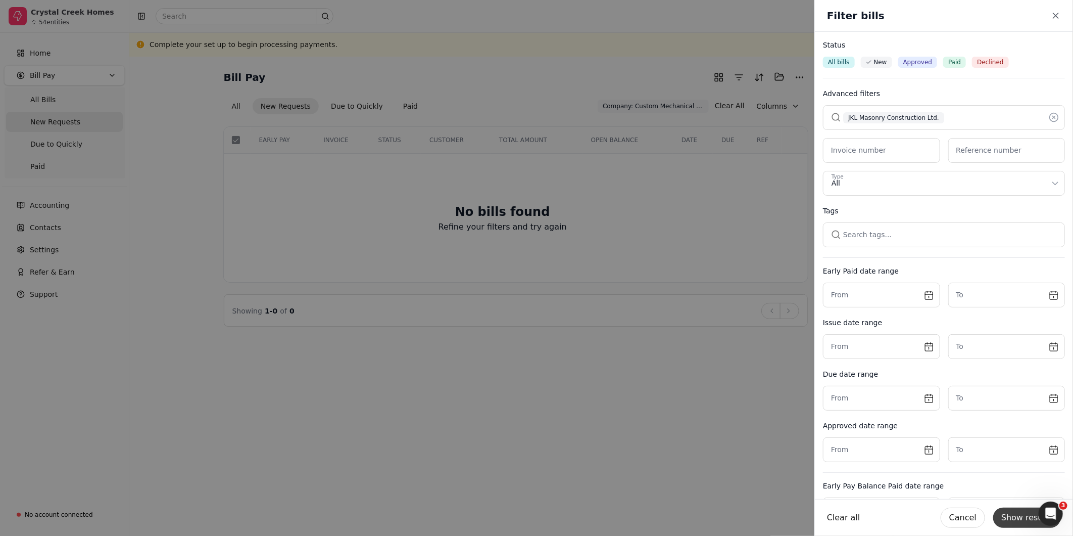
click at [1027, 516] on button "Show results" at bounding box center [1027, 517] width 68 height 20
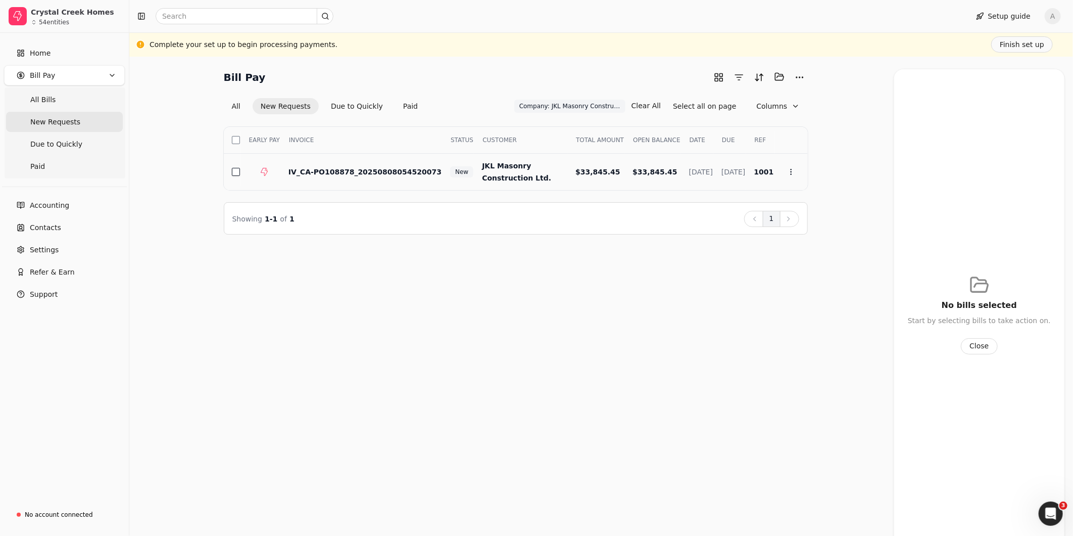
click at [235, 172] on button "button" at bounding box center [236, 172] width 8 height 8
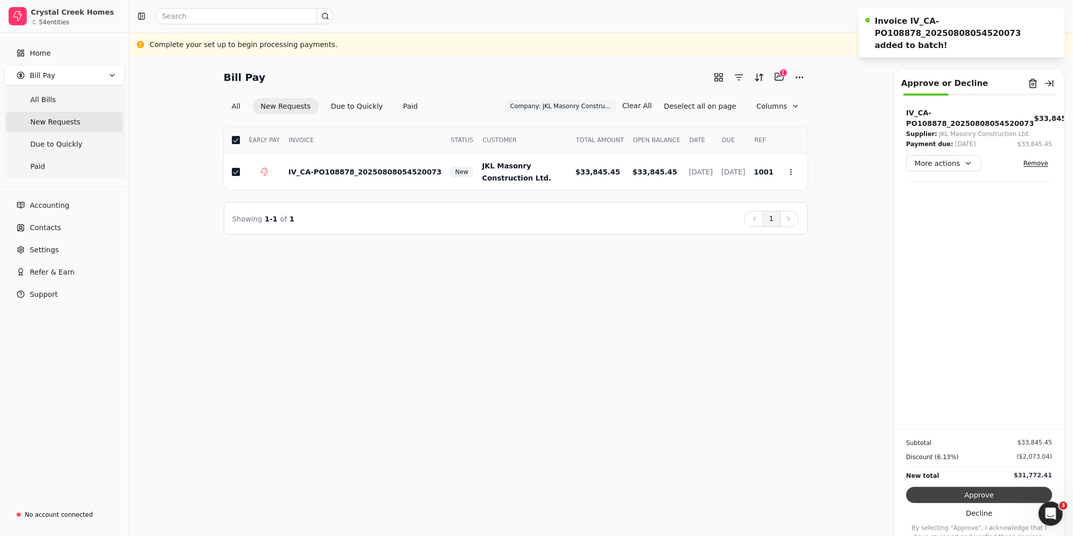
click at [984, 496] on button "Approve" at bounding box center [979, 495] width 146 height 16
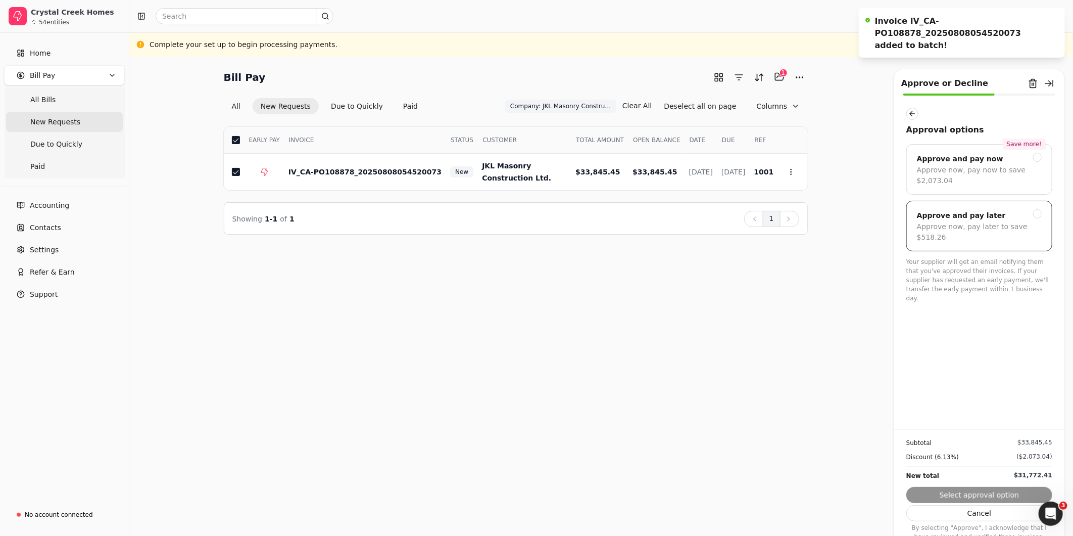
click at [1000, 226] on div "Approve now, pay later to save $518.26" at bounding box center [979, 231] width 125 height 21
click at [991, 491] on button "Submit approval" at bounding box center [979, 495] width 146 height 16
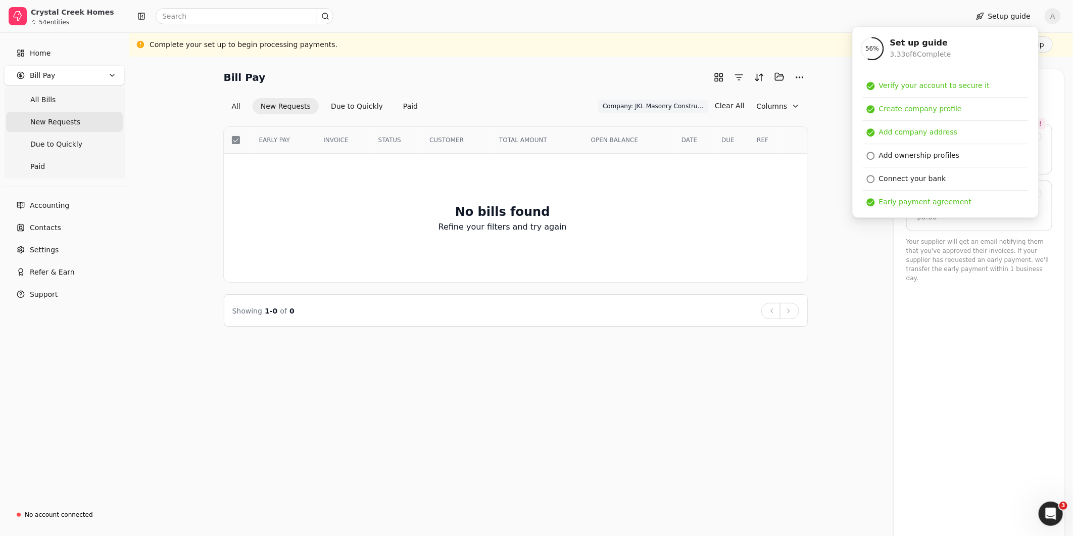
click at [82, 125] on Requests "New Requests" at bounding box center [64, 122] width 117 height 20
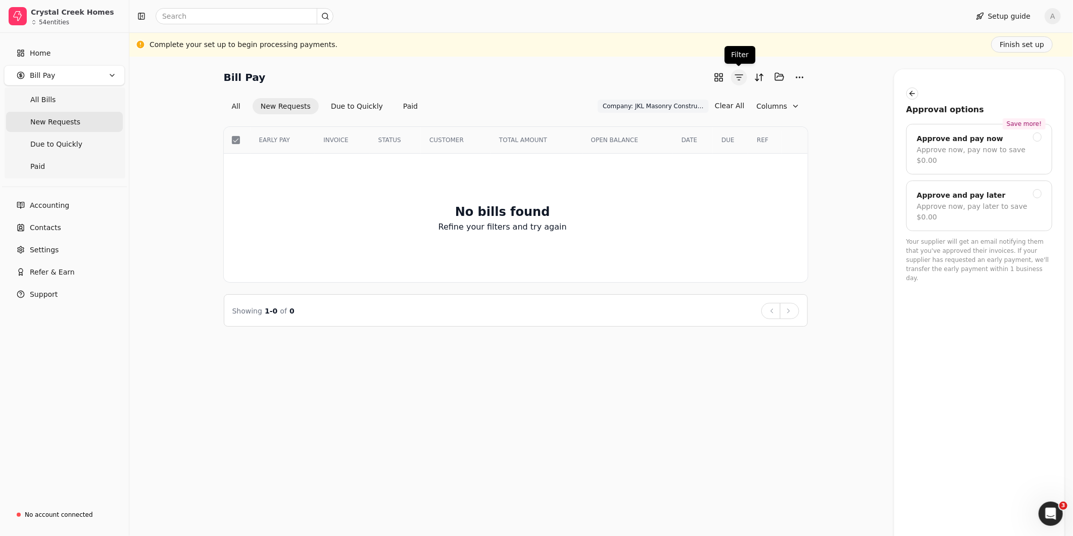
click at [736, 81] on button "button" at bounding box center [739, 77] width 16 height 16
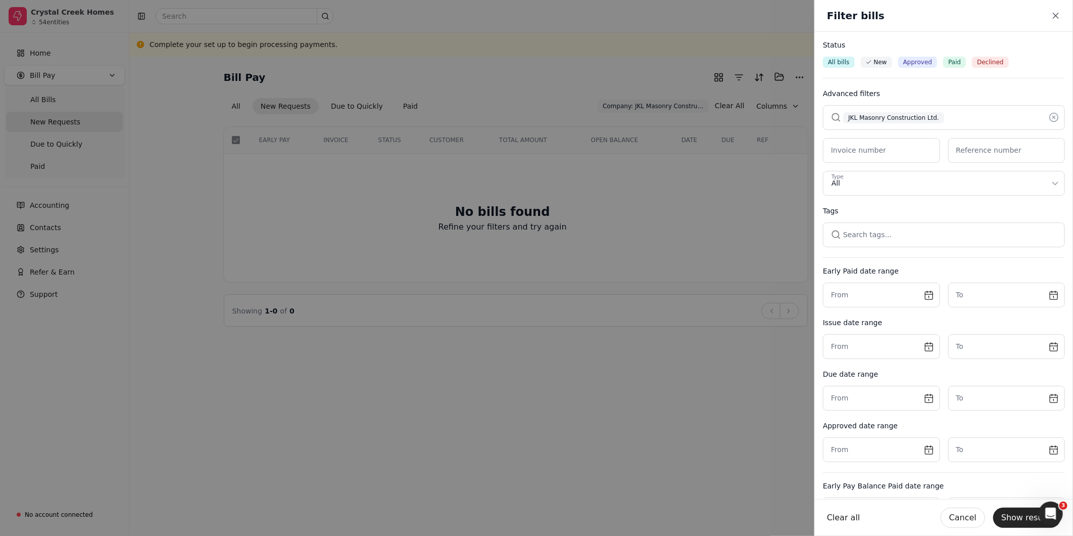
click at [1049, 118] on icon at bounding box center [1054, 117] width 10 height 10
drag, startPoint x: 977, startPoint y: 115, endPoint x: 979, endPoint y: 124, distance: 9.2
click at [977, 116] on button "button" at bounding box center [944, 117] width 242 height 24
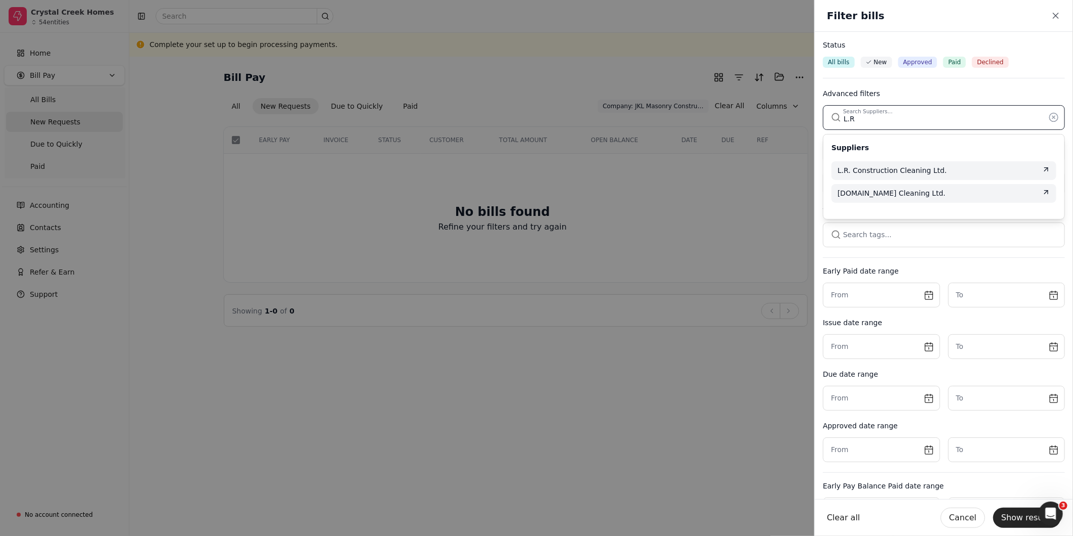
type input "L.R"
click at [912, 192] on span "[DOMAIN_NAME] Cleaning Ltd." at bounding box center [892, 193] width 108 height 11
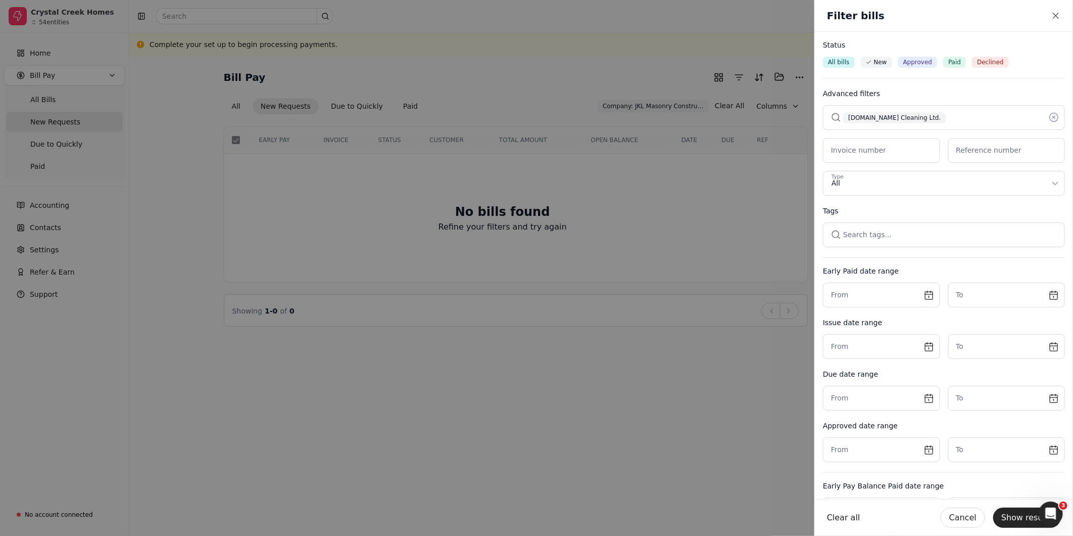
click at [1020, 521] on button "Show results" at bounding box center [1027, 517] width 68 height 20
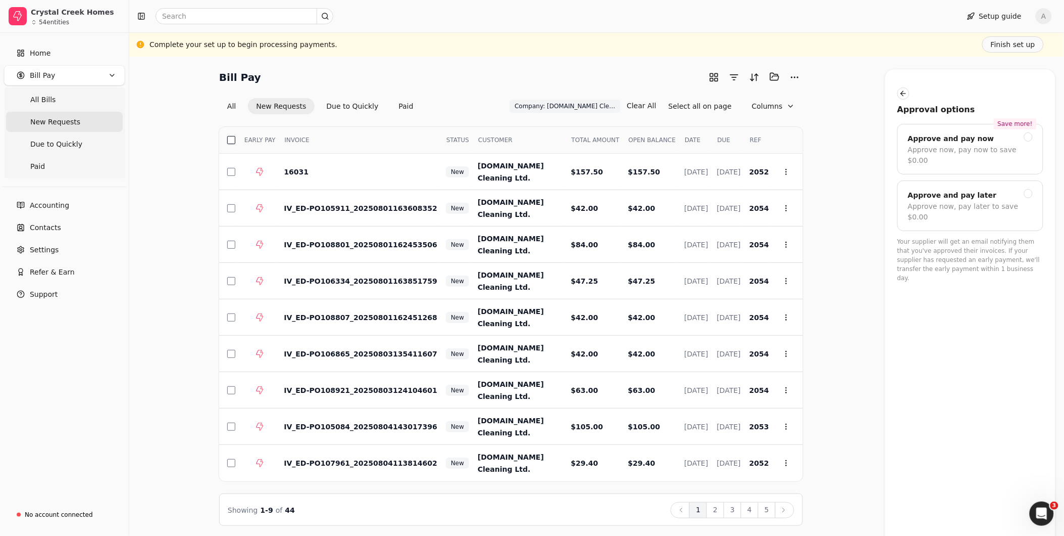
click at [231, 138] on button "button" at bounding box center [231, 140] width 8 height 8
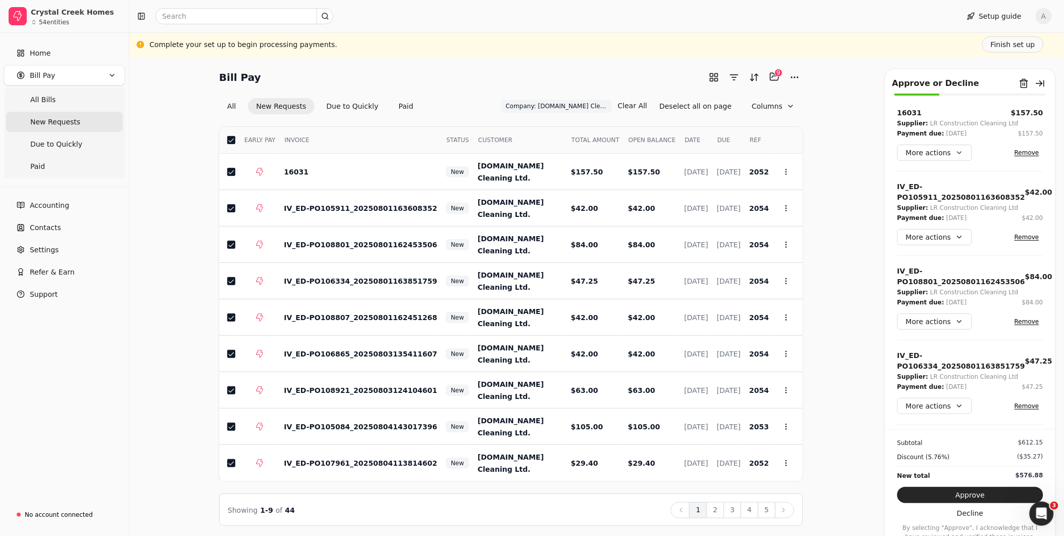
click at [718, 510] on button "2" at bounding box center [716, 510] width 18 height 16
click at [229, 140] on button "button" at bounding box center [231, 140] width 8 height 8
click at [735, 509] on button "3" at bounding box center [733, 510] width 18 height 16
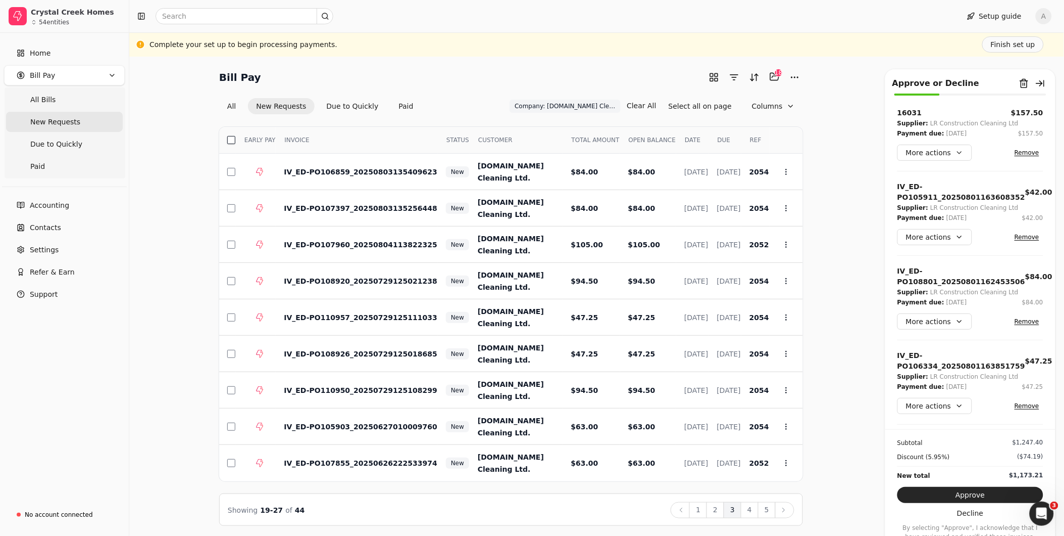
click at [230, 139] on button "button" at bounding box center [231, 140] width 8 height 8
click at [757, 509] on button "4" at bounding box center [750, 510] width 18 height 16
click at [229, 137] on button "button" at bounding box center [231, 140] width 8 height 8
click at [768, 512] on button "5" at bounding box center [767, 510] width 18 height 16
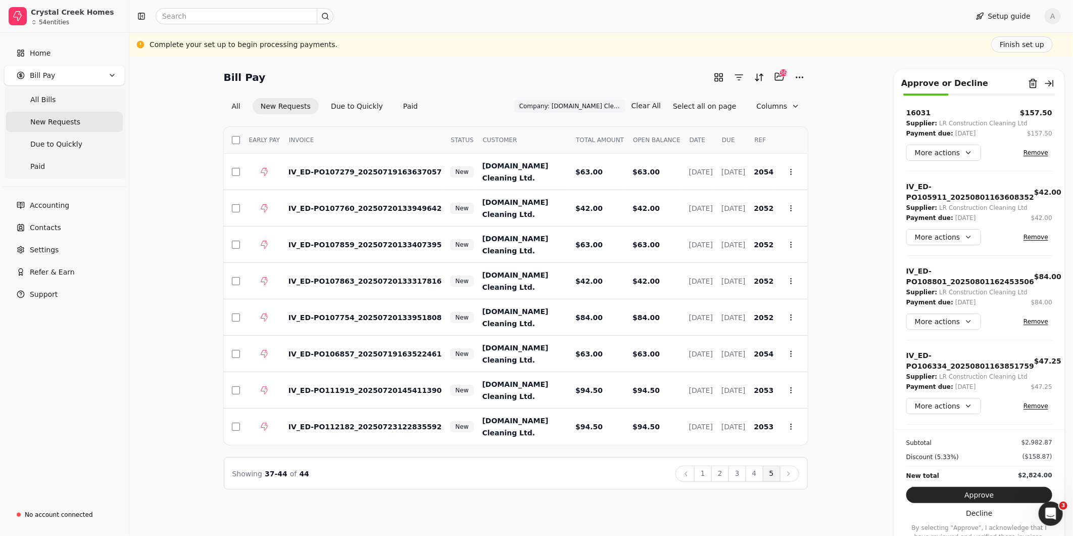
drag, startPoint x: 237, startPoint y: 138, endPoint x: 245, endPoint y: 137, distance: 7.6
click at [236, 138] on button "button" at bounding box center [236, 140] width 8 height 8
click at [831, 461] on div "Bill Pay Selected items: 44 44 All New Requests Due to Quickly Paid Company: [D…" at bounding box center [600, 279] width 919 height 420
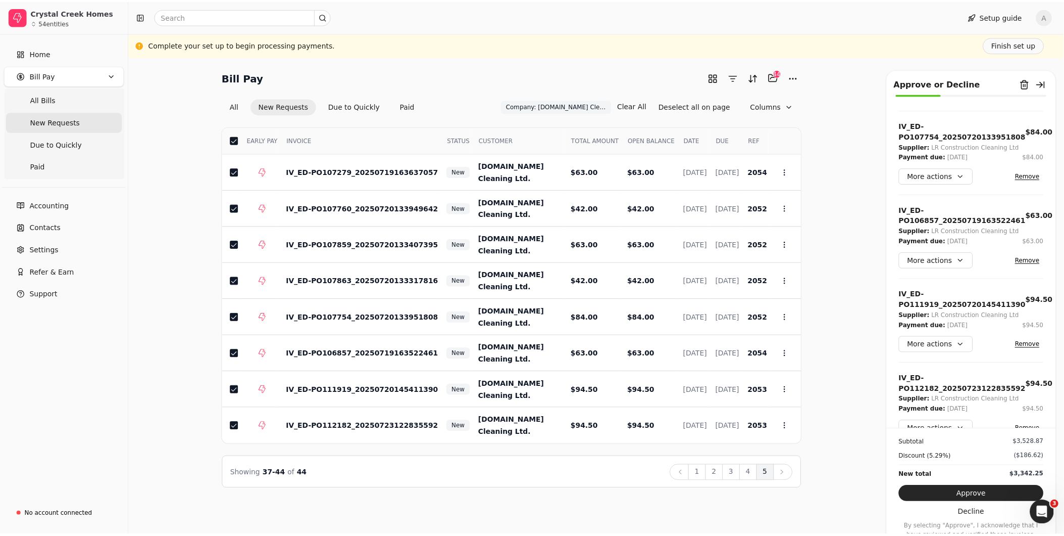
scroll to position [3374, 0]
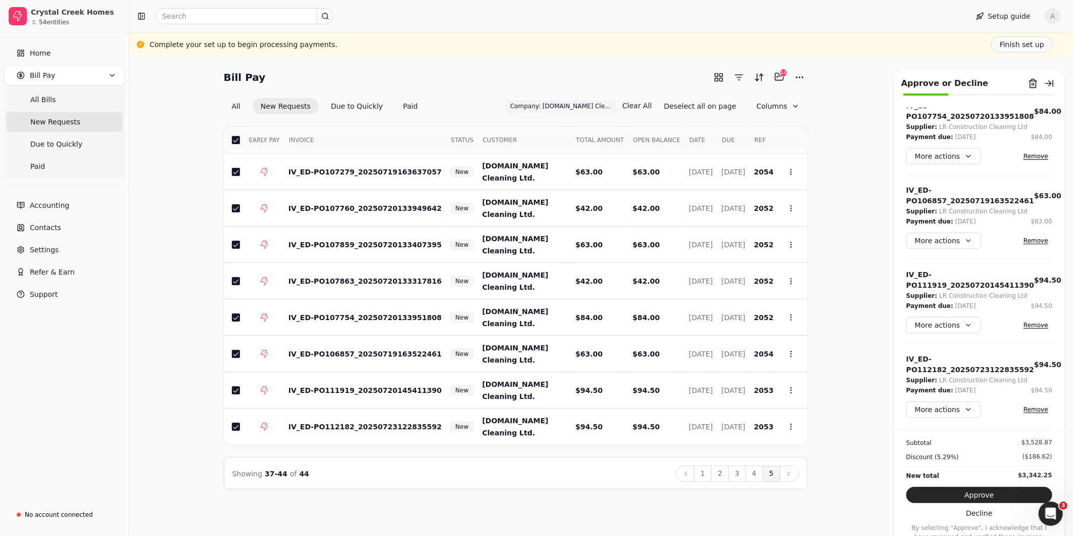
click at [853, 365] on div "Bill Pay Selected items: 44 44 All New Requests Due to Quickly Paid Company: [D…" at bounding box center [600, 279] width 919 height 420
click at [688, 473] on icon at bounding box center [686, 473] width 8 height 8
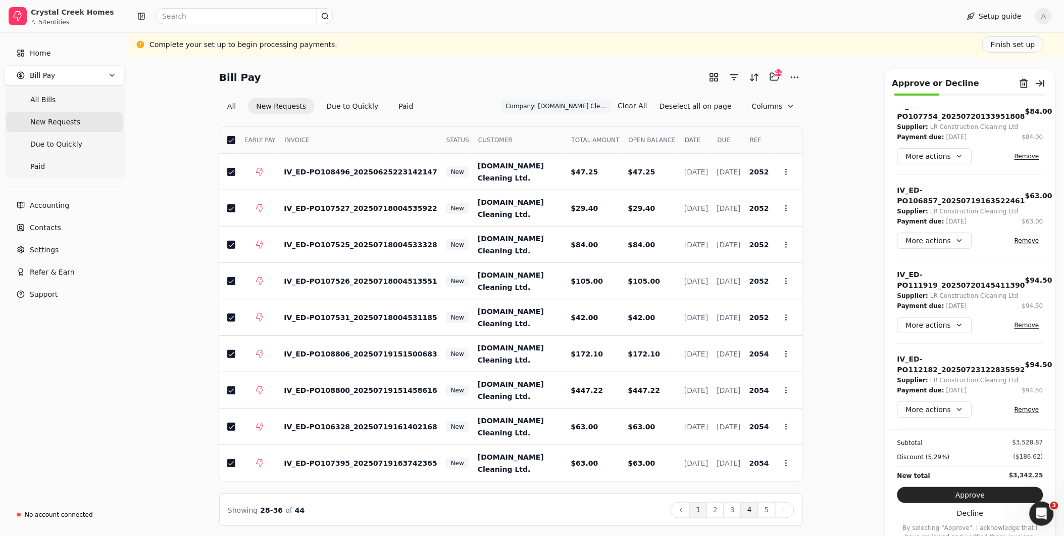
click at [705, 509] on button "1" at bounding box center [699, 510] width 18 height 16
click at [983, 498] on button "Approve" at bounding box center [971, 495] width 146 height 16
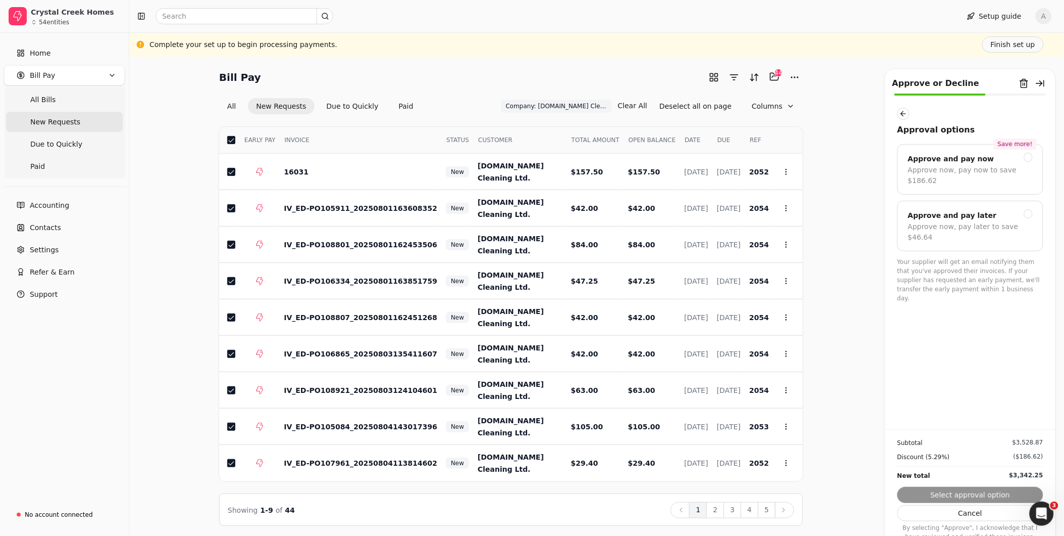
scroll to position [0, 0]
click at [1028, 209] on div at bounding box center [1029, 213] width 9 height 9
click at [1005, 491] on button "Submit approval" at bounding box center [971, 495] width 146 height 16
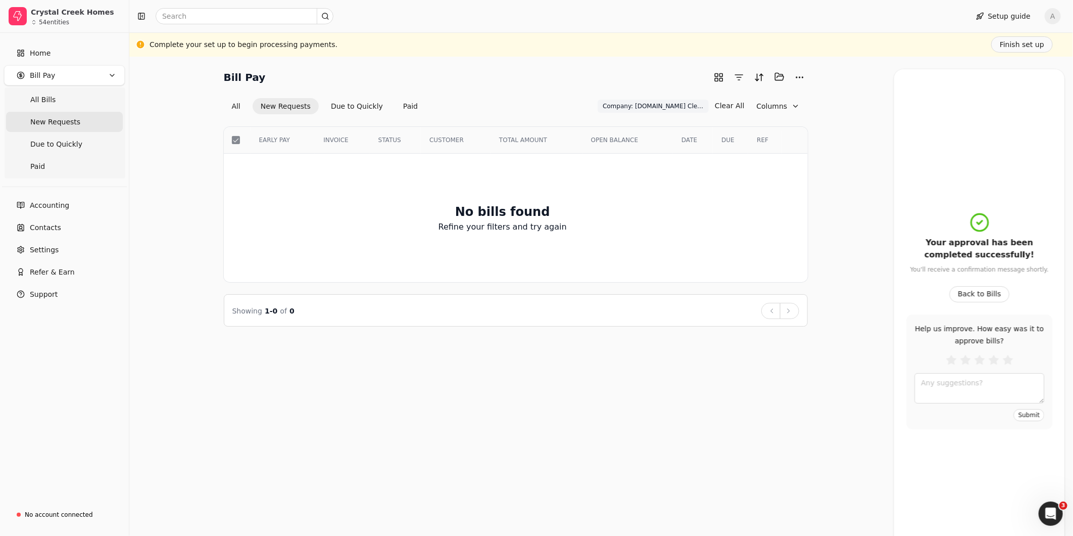
click at [54, 122] on span "New Requests" at bounding box center [55, 122] width 50 height 11
click at [49, 145] on span "Due to Quickly" at bounding box center [56, 144] width 52 height 11
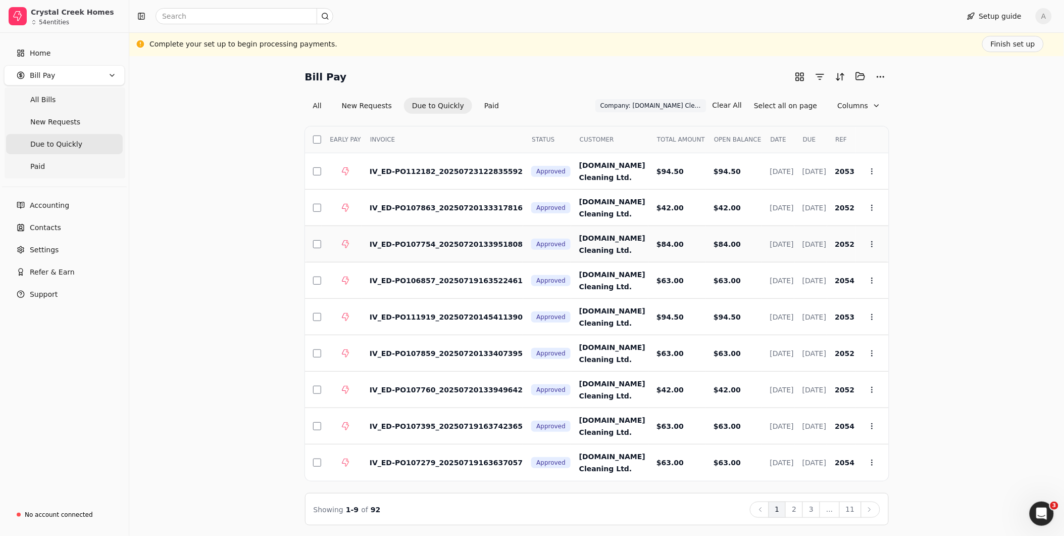
scroll to position [1, 0]
click at [949, 198] on div "Bill Pay Selected items: 0 All New Requests Due to Quickly Paid Company: [DOMAI…" at bounding box center [596, 296] width 911 height 457
